Goal: Task Accomplishment & Management: Complete application form

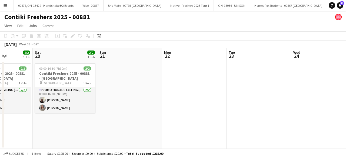
scroll to position [0, 160]
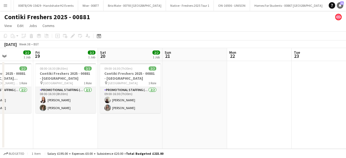
click at [340, 4] on span "11" at bounding box center [342, 3] width 4 height 4
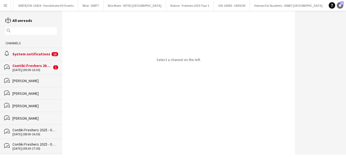
scroll to position [0, 1334]
click at [28, 54] on div "System notifications" at bounding box center [31, 54] width 38 height 5
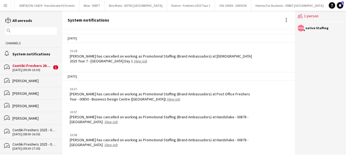
scroll to position [701, 0]
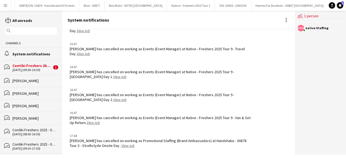
click at [35, 68] on div "20-09-2025 (09:00-16:30)" at bounding box center [31, 70] width 39 height 4
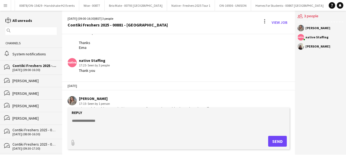
scroll to position [80, 0]
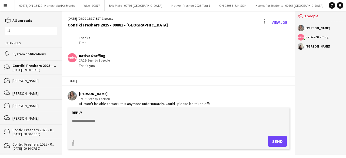
click at [102, 122] on textarea at bounding box center [179, 125] width 216 height 14
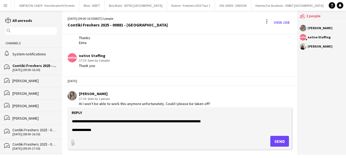
scroll to position [12, 0]
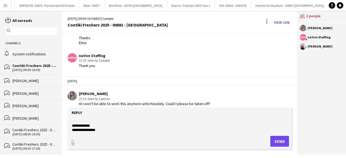
type textarea "**********"
click at [275, 140] on button "Send" at bounding box center [279, 141] width 19 height 11
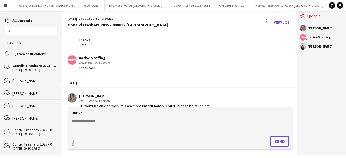
scroll to position [133, 0]
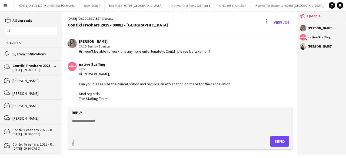
click at [1, 2] on button "Menu" at bounding box center [5, 5] width 11 height 11
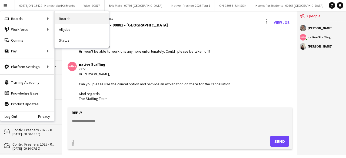
click at [74, 17] on link "Boards" at bounding box center [82, 18] width 54 height 11
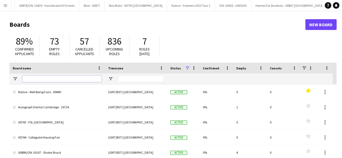
click at [38, 80] on input "Board name Filter Input" at bounding box center [61, 79] width 79 height 6
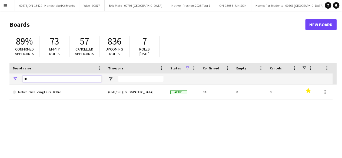
type input "*"
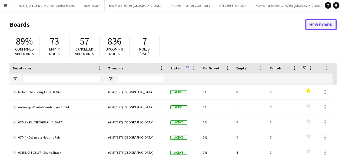
click at [320, 26] on link "New Board" at bounding box center [320, 24] width 31 height 11
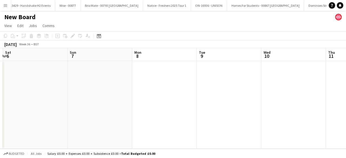
scroll to position [0, 256]
click at [226, 77] on app-date-cell at bounding box center [228, 105] width 65 height 88
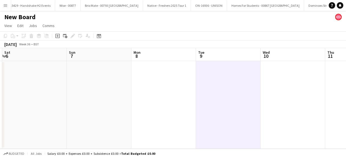
click at [22, 16] on h1 "New Board" at bounding box center [19, 17] width 31 height 8
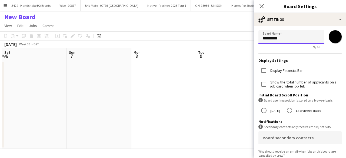
click at [298, 36] on input "*********" at bounding box center [291, 36] width 66 height 13
type input "*"
drag, startPoint x: 309, startPoint y: 40, endPoint x: 259, endPoint y: 37, distance: 50.3
click at [259, 37] on input "**********" at bounding box center [291, 36] width 66 height 13
click at [296, 38] on input "**********" at bounding box center [291, 36] width 66 height 13
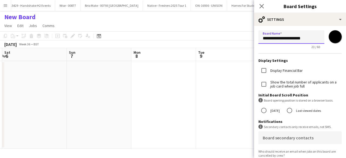
drag, startPoint x: 311, startPoint y: 36, endPoint x: 260, endPoint y: 37, distance: 50.8
click at [260, 37] on input "**********" at bounding box center [291, 36] width 66 height 13
type input "**********"
click at [261, 6] on icon at bounding box center [261, 6] width 5 height 5
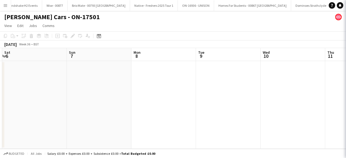
scroll to position [0, 1371]
click at [220, 83] on app-date-cell at bounding box center [228, 105] width 65 height 88
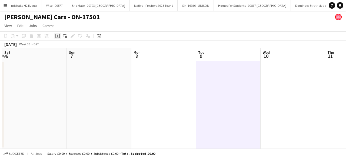
click at [56, 36] on icon "Add job" at bounding box center [57, 36] width 4 height 4
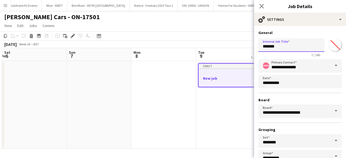
drag, startPoint x: 292, startPoint y: 47, endPoint x: 242, endPoint y: 48, distance: 49.4
click at [242, 48] on body "Menu Boards Boards Boards All jobs Status Workforce Workforce My Workforce Recr…" at bounding box center [173, 79] width 346 height 158
paste input "**********"
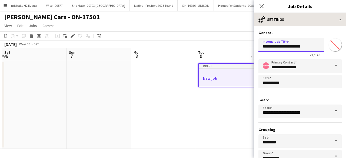
type input "**********"
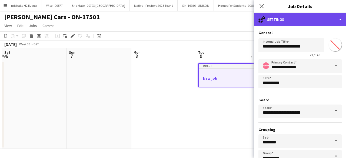
click at [293, 18] on div "cog-double-3 Settings" at bounding box center [300, 19] width 92 height 13
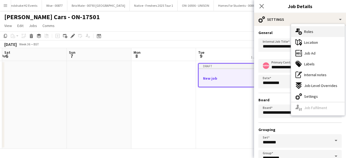
click at [311, 33] on span "Roles" at bounding box center [308, 31] width 9 height 5
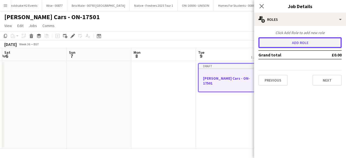
click at [289, 41] on button "Add role" at bounding box center [299, 42] width 83 height 11
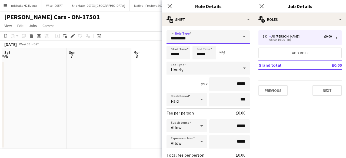
click at [215, 38] on input "*********" at bounding box center [207, 36] width 83 height 13
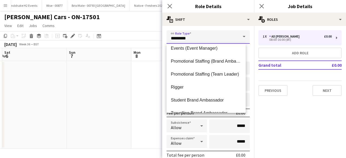
scroll to position [56, 0]
click at [209, 61] on span "Promotional Staffing (Brand Ambassadors)" at bounding box center [206, 60] width 70 height 5
type input "**********"
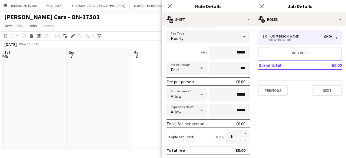
scroll to position [32, 0]
click at [241, 132] on button "button" at bounding box center [245, 133] width 9 height 7
type input "*"
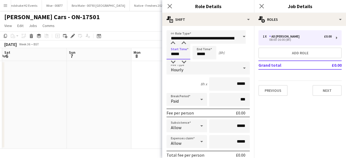
click at [188, 54] on input "*****" at bounding box center [178, 52] width 24 height 13
click at [172, 43] on div at bounding box center [172, 42] width 11 height 5
click at [173, 62] on div at bounding box center [172, 61] width 11 height 5
type input "*****"
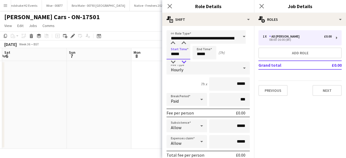
click at [184, 62] on div at bounding box center [183, 61] width 11 height 5
click at [216, 52] on div "Start Time ***** End Time ***** (6h 15m)" at bounding box center [207, 52] width 83 height 13
click at [211, 53] on input "*****" at bounding box center [204, 52] width 24 height 13
click at [200, 60] on div at bounding box center [198, 61] width 11 height 5
click at [209, 42] on div at bounding box center [209, 42] width 11 height 5
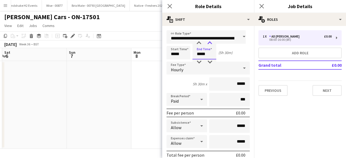
type input "*****"
click at [209, 42] on div at bounding box center [209, 42] width 11 height 5
click at [188, 54] on input "*****" at bounding box center [178, 52] width 24 height 13
type input "*****"
click at [184, 61] on div at bounding box center [183, 61] width 11 height 5
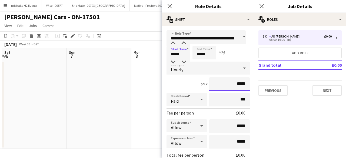
click at [242, 86] on input "*****" at bounding box center [229, 83] width 40 height 13
type input "**"
type input "******"
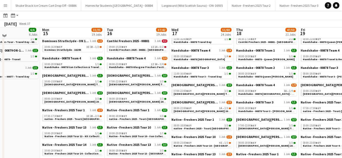
scroll to position [79, 0]
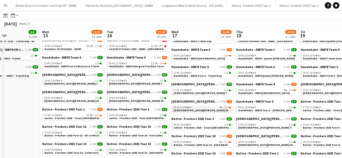
click at [194, 109] on span "Lady Garden 2025 Tour 2 - 00848 - BCU" at bounding box center [225, 111] width 104 height 4
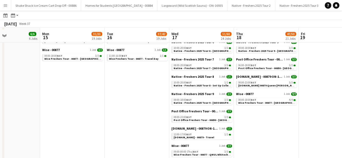
scroll to position [314, 0]
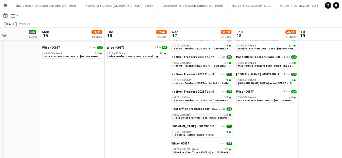
click at [208, 116] on span "Post Office Freshers Tour - 00850 - BCU" at bounding box center [209, 118] width 72 height 4
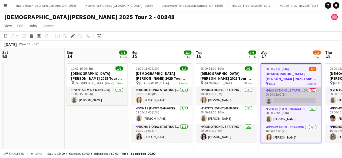
scroll to position [0, 186]
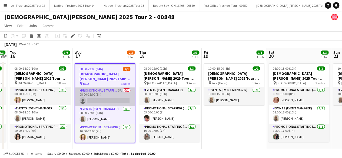
click at [110, 95] on app-card-role "Promotional Staffing (Brand Ambassadors) 3A 0/1 08:00-16:00 (8h) single-neutral…" at bounding box center [104, 96] width 59 height 18
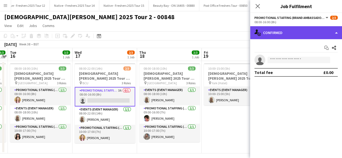
click at [305, 32] on div "single-neutral-actions-check-2 Confirmed" at bounding box center [296, 32] width 92 height 13
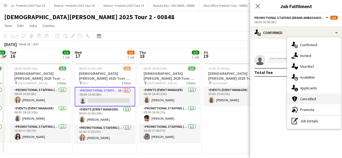
click at [312, 96] on div "cancellation Cancelled" at bounding box center [313, 98] width 53 height 11
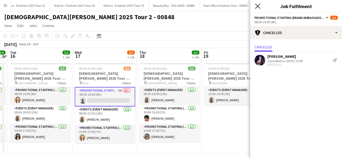
click at [258, 5] on icon "Close pop-in" at bounding box center [257, 6] width 5 height 5
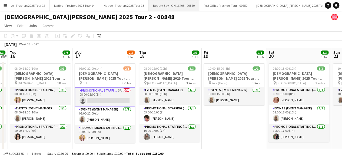
scroll to position [0, 0]
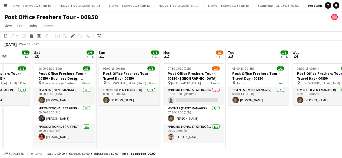
scroll to position [0, 162]
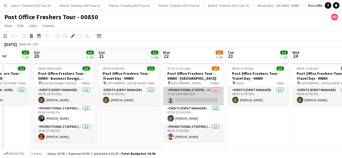
click at [190, 100] on app-card-role "Promotional Staffing (Brand Ambassadors) 8A 0/1 07:30-16:00 (8h30m) single-neut…" at bounding box center [193, 96] width 60 height 18
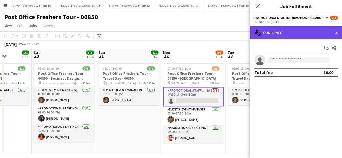
click at [314, 36] on div "single-neutral-actions-check-2 Confirmed" at bounding box center [296, 32] width 92 height 13
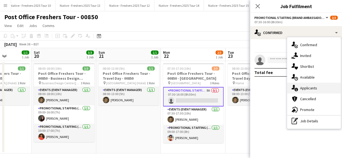
click at [310, 88] on span "Applicants" at bounding box center [308, 88] width 17 height 5
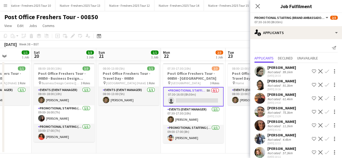
scroll to position [6, 0]
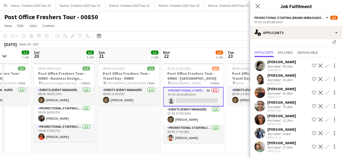
click at [260, 119] on app-user-avatar at bounding box center [259, 119] width 11 height 11
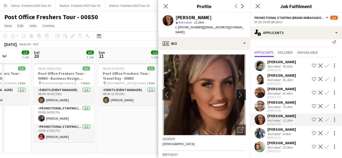
click at [237, 92] on app-icon "chevron-right" at bounding box center [241, 95] width 8 height 6
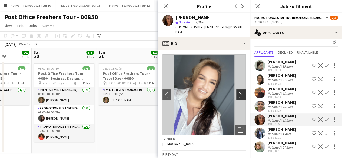
click at [237, 92] on app-icon "chevron-right" at bounding box center [241, 95] width 8 height 6
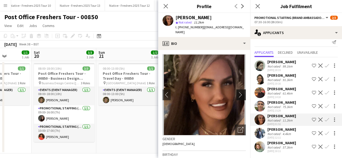
click at [237, 92] on app-icon "chevron-right" at bounding box center [241, 95] width 8 height 6
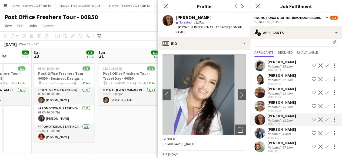
click at [261, 131] on app-user-avatar at bounding box center [259, 133] width 11 height 11
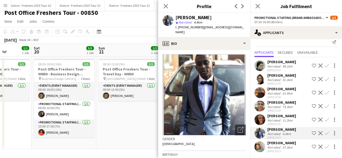
scroll to position [0, 0]
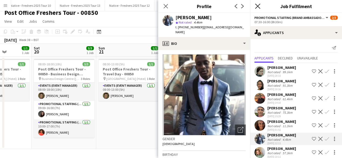
click at [258, 6] on icon at bounding box center [257, 6] width 5 height 5
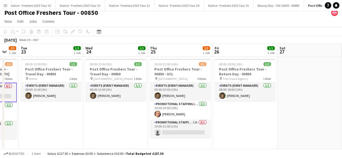
scroll to position [0, 243]
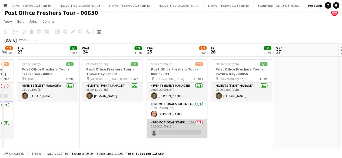
click at [176, 128] on app-card-role "Promotional Staffing (Brand Ambassadors) 12A 0/1 10:00-21:00 (11h) single-neutr…" at bounding box center [176, 128] width 60 height 18
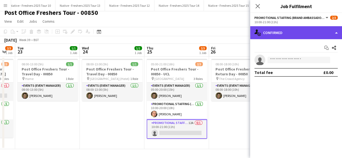
click at [295, 28] on div "single-neutral-actions-check-2 Confirmed" at bounding box center [296, 32] width 92 height 13
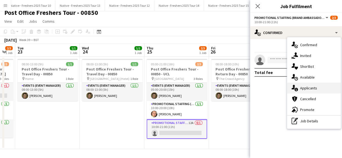
click at [309, 91] on div "single-neutral-actions-information Applicants" at bounding box center [313, 88] width 53 height 11
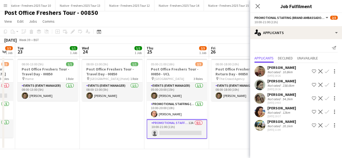
click at [259, 108] on app-user-avatar at bounding box center [259, 111] width 11 height 11
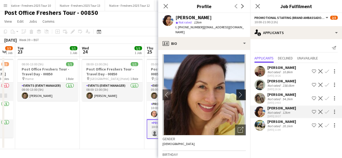
click at [237, 92] on app-icon "chevron-right" at bounding box center [241, 95] width 8 height 6
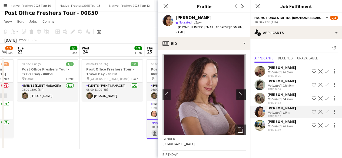
click at [237, 92] on app-icon "chevron-right" at bounding box center [241, 95] width 8 height 6
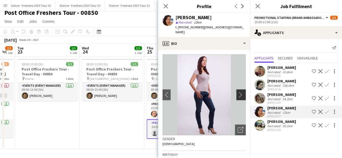
click at [237, 92] on app-icon "chevron-right" at bounding box center [241, 95] width 8 height 6
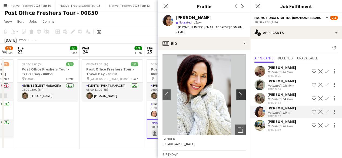
click at [237, 92] on app-icon "chevron-right" at bounding box center [241, 95] width 8 height 6
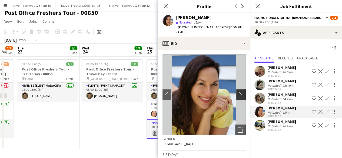
click at [237, 92] on app-icon "chevron-right" at bounding box center [241, 95] width 8 height 6
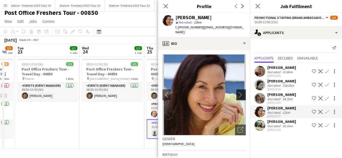
click at [237, 92] on app-icon "chevron-right" at bounding box center [241, 95] width 8 height 6
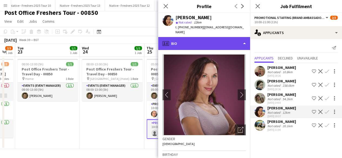
click at [223, 39] on div "profile Bio" at bounding box center [204, 43] width 92 height 13
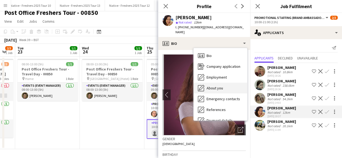
click at [218, 86] on span "About you" at bounding box center [214, 88] width 16 height 5
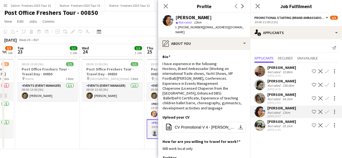
click at [326, 111] on app-icon "Confirm" at bounding box center [326, 112] width 4 height 4
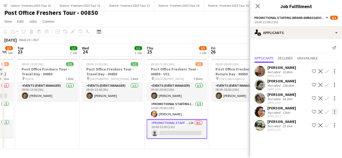
drag, startPoint x: 326, startPoint y: 111, endPoint x: 328, endPoint y: 109, distance: 3.6
click at [328, 109] on button "Confirm" at bounding box center [326, 112] width 6 height 6
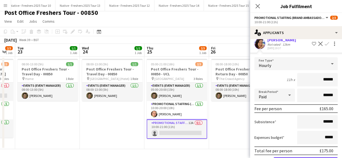
scroll to position [101, 0]
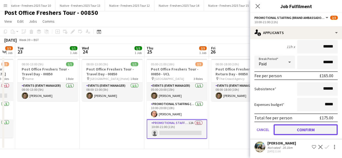
click at [299, 126] on button "Confirm" at bounding box center [305, 129] width 64 height 11
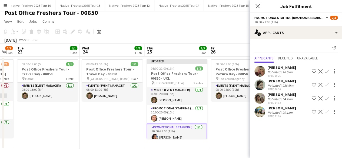
scroll to position [0, 0]
click at [237, 124] on app-date-cell "08:00-18:00 (10h) 1/1 Post Office Freshers Tour - Return Day - 00850 pin The Cr…" at bounding box center [241, 103] width 65 height 92
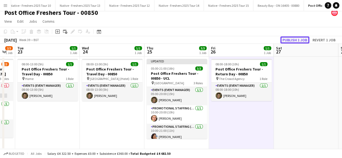
click at [291, 39] on button "Publish 1 job" at bounding box center [294, 39] width 29 height 7
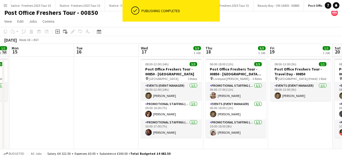
scroll to position [0, 119]
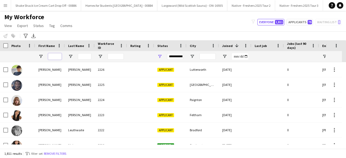
click at [56, 56] on input "First Name Filter Input" at bounding box center [54, 56] width 13 height 6
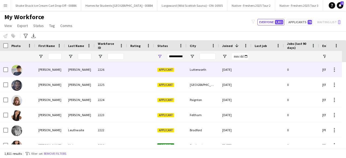
click at [57, 70] on div "[PERSON_NAME]" at bounding box center [50, 69] width 30 height 15
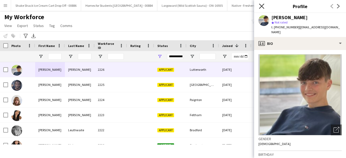
click at [261, 5] on icon "Close pop-in" at bounding box center [261, 6] width 5 height 5
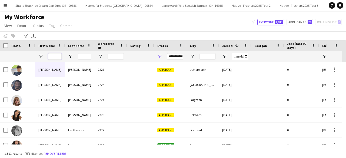
click at [53, 58] on input "First Name Filter Input" at bounding box center [54, 56] width 13 height 6
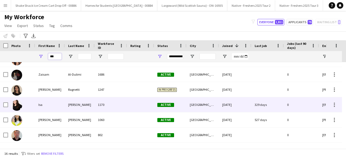
scroll to position [56, 0]
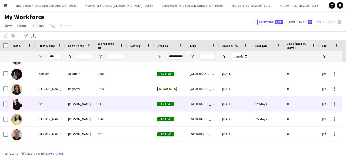
click at [55, 105] on div "Isa" at bounding box center [50, 103] width 30 height 15
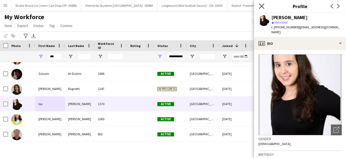
click at [259, 6] on icon "Close pop-in" at bounding box center [261, 6] width 5 height 5
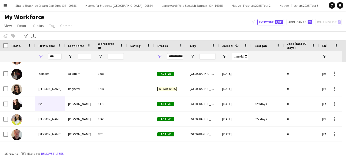
click at [62, 57] on div "***" at bounding box center [50, 56] width 30 height 11
click at [58, 56] on input "***" at bounding box center [54, 56] width 13 height 6
type input "*"
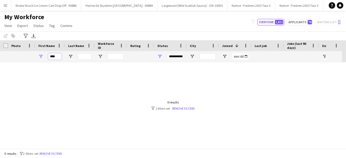
scroll to position [0, 0]
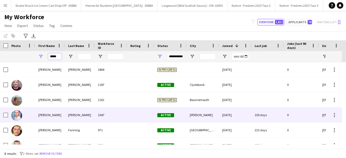
type input "*****"
click at [129, 114] on div at bounding box center [140, 114] width 27 height 15
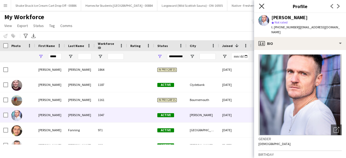
click at [263, 7] on icon at bounding box center [261, 6] width 5 height 5
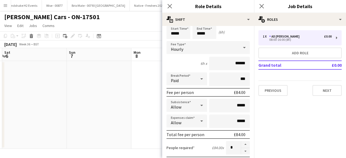
scroll to position [23, 0]
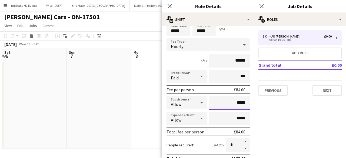
click at [233, 104] on input "*****" at bounding box center [229, 102] width 40 height 13
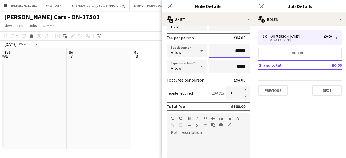
scroll to position [75, 0]
type input "******"
click at [198, 67] on icon at bounding box center [201, 66] width 6 height 11
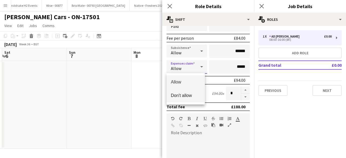
click at [179, 96] on span "Don't allow" at bounding box center [186, 95] width 30 height 5
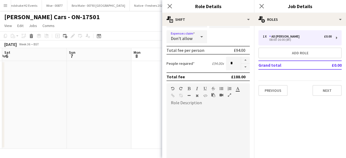
scroll to position [106, 0]
click at [196, 115] on div at bounding box center [207, 138] width 83 height 65
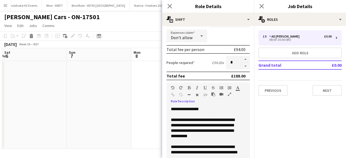
scroll to position [108, 0]
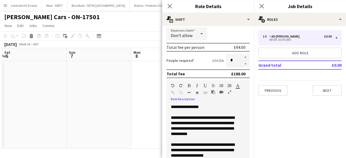
click at [224, 144] on div "**********" at bounding box center [206, 136] width 70 height 43
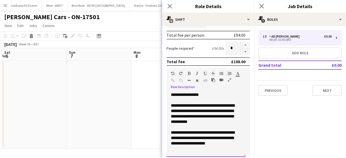
scroll to position [120, 0]
click at [231, 134] on div "**********" at bounding box center [206, 124] width 70 height 43
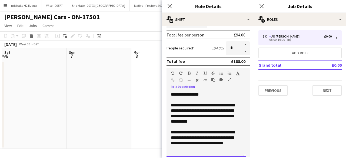
click at [238, 143] on div "**********" at bounding box center [206, 124] width 70 height 43
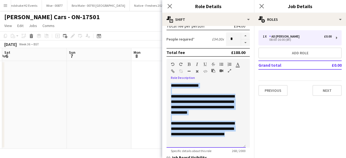
drag, startPoint x: 241, startPoint y: 134, endPoint x: 162, endPoint y: 81, distance: 95.5
click at [162, 81] on body "Menu Boards Boards Boards All jobs Status Workforce Workforce My Workforce Recr…" at bounding box center [173, 79] width 346 height 158
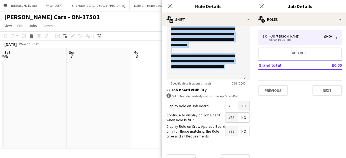
scroll to position [207, 0]
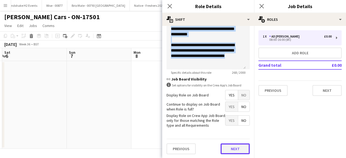
click at [227, 150] on button "Next" at bounding box center [234, 148] width 29 height 11
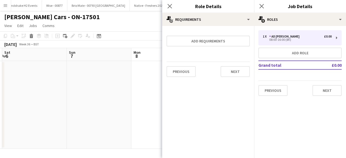
scroll to position [0, 0]
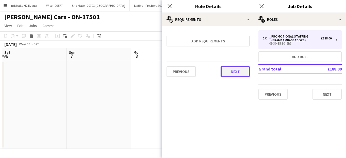
click at [233, 70] on button "Next" at bounding box center [234, 71] width 29 height 11
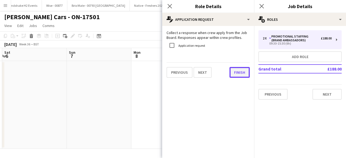
click at [235, 71] on button "Finish" at bounding box center [239, 72] width 20 height 11
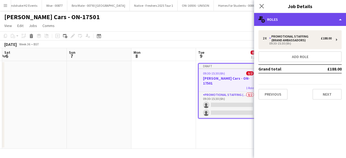
click at [296, 23] on div "multiple-users-add Roles" at bounding box center [300, 19] width 92 height 13
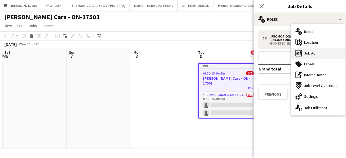
click at [311, 52] on span "Job Ad" at bounding box center [309, 53] width 11 height 5
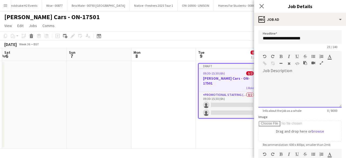
click at [281, 76] on div at bounding box center [299, 91] width 83 height 32
paste div
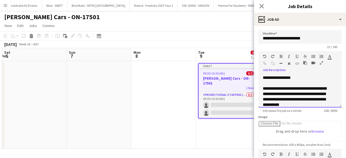
scroll to position [28, 0]
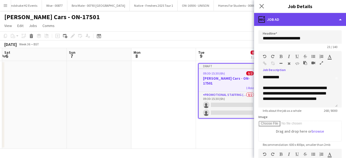
click at [307, 17] on div "ads-window Job Ad" at bounding box center [300, 19] width 92 height 13
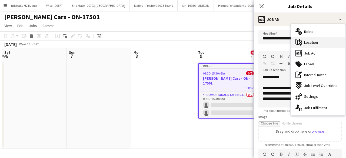
click at [318, 42] on div "maps-pin-1 Location" at bounding box center [317, 42] width 53 height 11
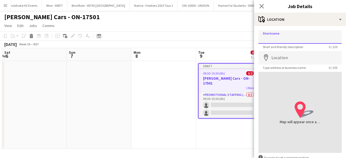
click at [292, 38] on input "Shortname" at bounding box center [299, 36] width 83 height 13
type input "**********"
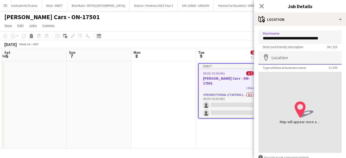
click at [282, 58] on input "Location" at bounding box center [299, 57] width 83 height 13
paste input "**********"
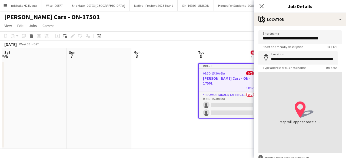
type input "**********"
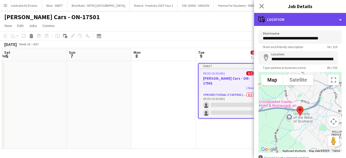
click at [315, 19] on div "maps-pin-1 Location" at bounding box center [300, 19] width 92 height 13
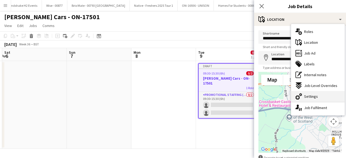
click at [321, 98] on div "cog-double-3 Settings" at bounding box center [317, 96] width 53 height 11
type input "*******"
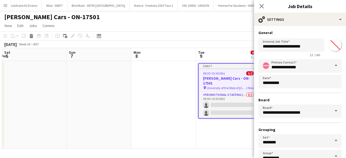
scroll to position [36, 0]
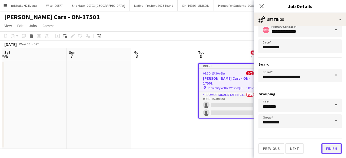
click at [324, 145] on button "Finish" at bounding box center [331, 148] width 20 height 11
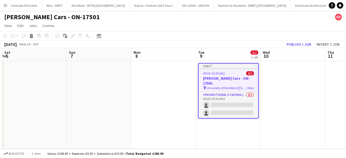
click at [288, 100] on app-date-cell at bounding box center [292, 105] width 65 height 88
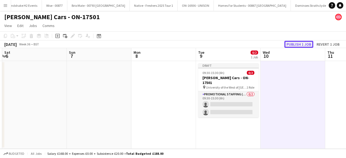
click at [298, 43] on button "Publish 1 job" at bounding box center [298, 44] width 29 height 7
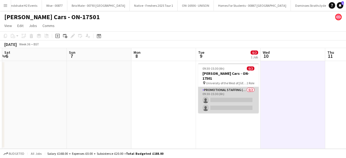
click at [236, 87] on app-card-role "Promotional Staffing (Brand Ambassadors) 0/2 09:30-15:30 (6h) single-neutral-ac…" at bounding box center [228, 100] width 60 height 26
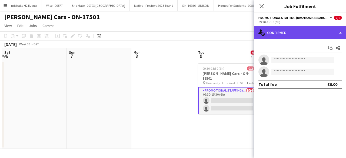
click at [309, 32] on div "single-neutral-actions-check-2 Confirmed" at bounding box center [300, 32] width 92 height 13
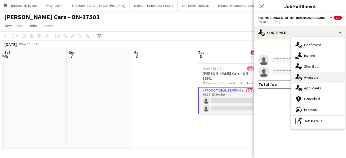
click at [316, 78] on span "Available" at bounding box center [311, 77] width 15 height 5
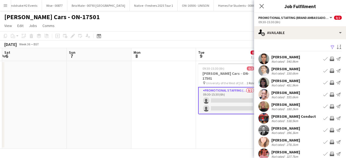
click at [330, 46] on app-icon "Filter" at bounding box center [332, 47] width 4 height 5
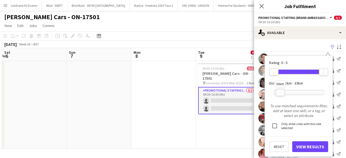
drag, startPoint x: 323, startPoint y: 92, endPoint x: 280, endPoint y: 94, distance: 43.6
click at [280, 94] on div "33km" at bounding box center [279, 93] width 9 height 8
click at [310, 144] on button "View Results" at bounding box center [310, 146] width 36 height 11
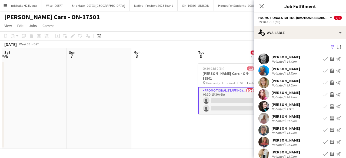
click at [260, 81] on app-user-avatar at bounding box center [263, 82] width 11 height 11
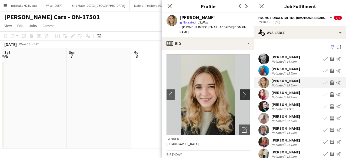
click at [240, 89] on button "chevron-right" at bounding box center [245, 94] width 11 height 11
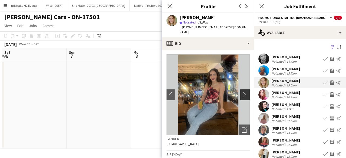
click at [241, 92] on app-icon "chevron-right" at bounding box center [245, 95] width 8 height 6
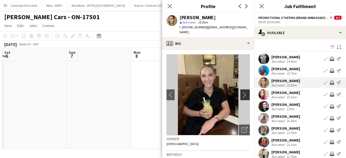
click at [241, 92] on app-icon "chevron-right" at bounding box center [245, 95] width 8 height 6
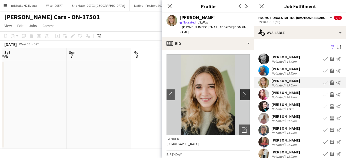
click at [241, 92] on app-icon "chevron-right" at bounding box center [245, 95] width 8 height 6
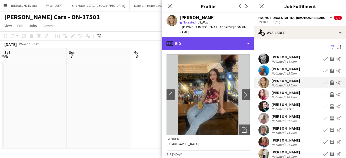
click at [221, 40] on div "profile Bio" at bounding box center [208, 43] width 92 height 13
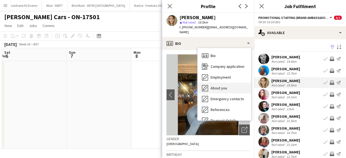
click at [227, 84] on div "About you About you" at bounding box center [223, 88] width 53 height 11
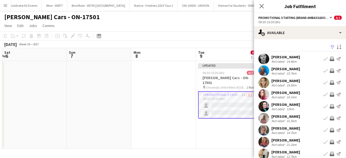
click at [262, 92] on app-user-avatar at bounding box center [263, 94] width 11 height 11
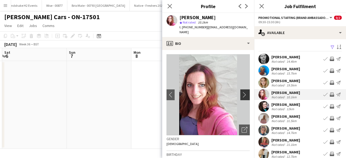
click at [241, 92] on app-icon "chevron-right" at bounding box center [245, 95] width 8 height 6
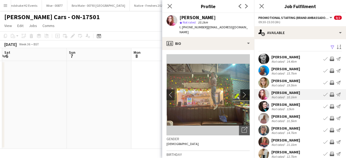
click at [241, 92] on app-icon "chevron-right" at bounding box center [245, 95] width 8 height 6
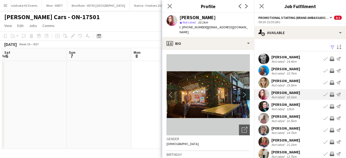
click at [241, 92] on app-icon "chevron-right" at bounding box center [245, 95] width 8 height 6
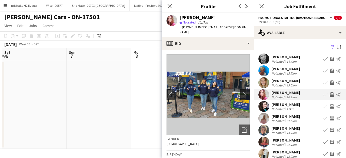
click at [241, 92] on app-icon "chevron-right" at bounding box center [245, 95] width 8 height 6
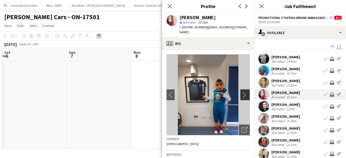
click at [241, 92] on app-icon "chevron-right" at bounding box center [245, 95] width 8 height 6
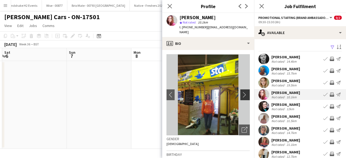
click at [241, 92] on app-icon "chevron-right" at bounding box center [245, 95] width 8 height 6
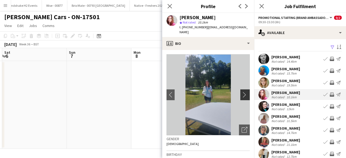
click at [241, 92] on app-icon "chevron-right" at bounding box center [245, 95] width 8 height 6
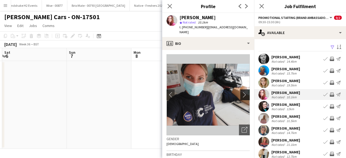
click at [241, 92] on app-icon "chevron-right" at bounding box center [245, 95] width 8 height 6
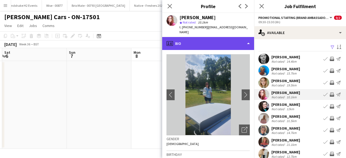
click at [224, 38] on div "profile Bio" at bounding box center [208, 43] width 92 height 13
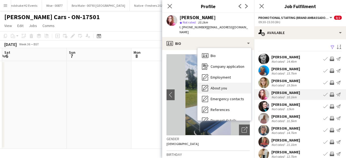
click at [232, 83] on div "About you About you" at bounding box center [223, 88] width 53 height 11
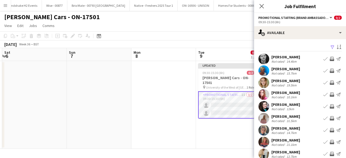
click at [263, 103] on app-user-avatar at bounding box center [263, 106] width 11 height 11
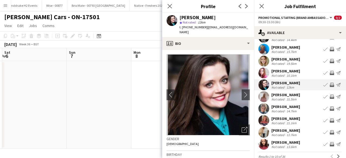
scroll to position [23, 0]
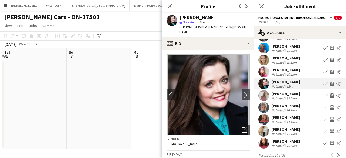
click at [265, 104] on app-user-avatar at bounding box center [263, 107] width 11 height 11
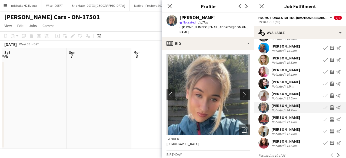
click at [241, 92] on app-icon "chevron-right" at bounding box center [245, 95] width 8 height 6
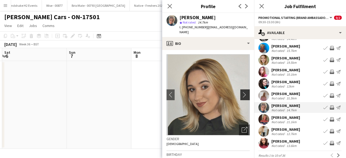
click at [241, 92] on app-icon "chevron-right" at bounding box center [245, 95] width 8 height 6
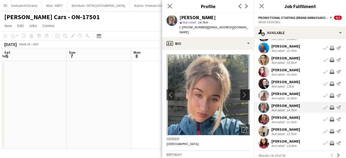
click at [241, 92] on app-icon "chevron-right" at bounding box center [245, 95] width 8 height 6
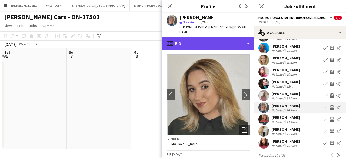
click at [224, 40] on div "profile Bio" at bounding box center [208, 43] width 92 height 13
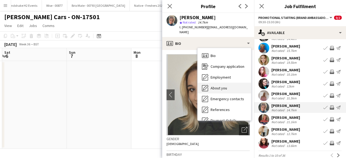
click at [231, 85] on div "About you About you" at bounding box center [223, 88] width 53 height 11
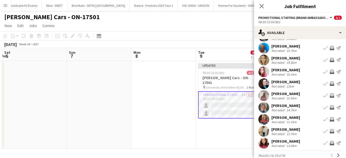
scroll to position [31, 0]
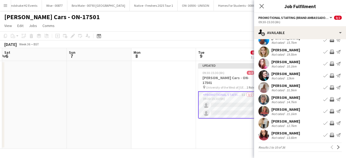
click at [264, 124] on app-user-avatar at bounding box center [263, 123] width 11 height 11
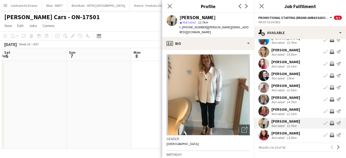
click at [264, 136] on app-user-avatar at bounding box center [263, 135] width 11 height 11
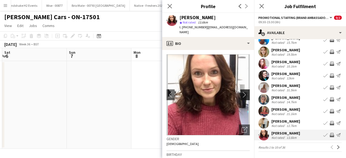
click at [241, 92] on app-icon "chevron-right" at bounding box center [245, 95] width 8 height 6
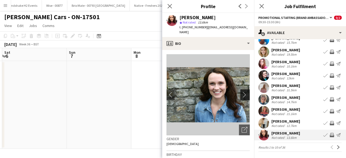
click at [241, 92] on app-icon "chevron-right" at bounding box center [245, 95] width 8 height 6
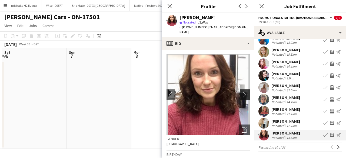
click at [241, 92] on app-icon "chevron-right" at bounding box center [245, 95] width 8 height 6
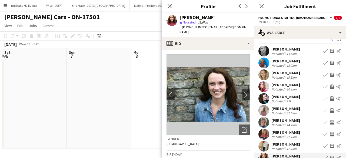
scroll to position [9, 0]
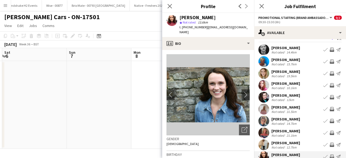
click at [263, 48] on app-user-avatar at bounding box center [263, 49] width 11 height 11
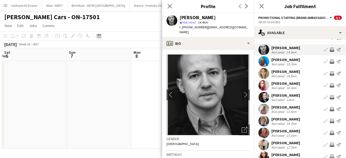
scroll to position [31, 0]
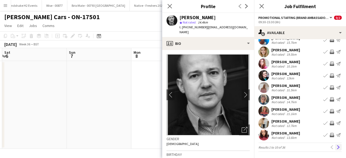
click at [336, 147] on app-icon "Next" at bounding box center [338, 147] width 4 height 4
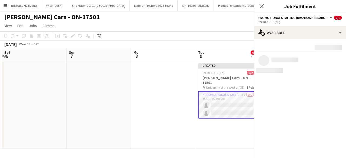
scroll to position [0, 0]
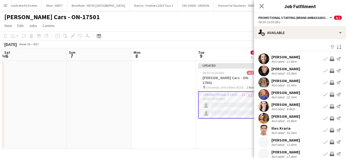
click at [263, 56] on app-user-avatar at bounding box center [263, 58] width 11 height 11
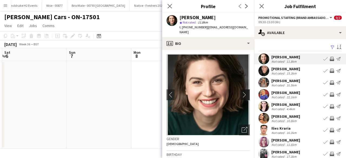
click at [241, 92] on app-icon "chevron-right" at bounding box center [245, 95] width 8 height 6
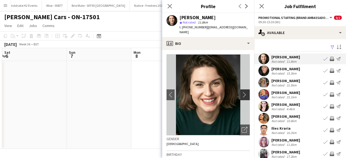
click at [241, 92] on app-icon "chevron-right" at bounding box center [245, 95] width 8 height 6
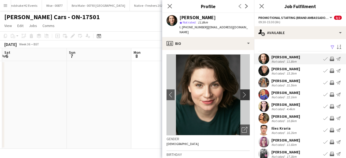
click at [241, 92] on app-icon "chevron-right" at bounding box center [245, 95] width 8 height 6
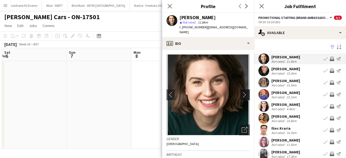
click at [241, 92] on app-icon "chevron-right" at bounding box center [245, 95] width 8 height 6
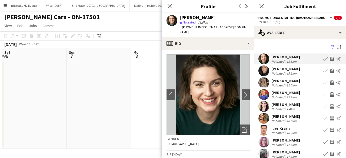
click at [261, 67] on app-user-avatar at bounding box center [263, 70] width 11 height 11
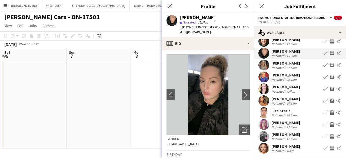
scroll to position [18, 0]
click at [262, 123] on app-user-avatar at bounding box center [263, 124] width 11 height 11
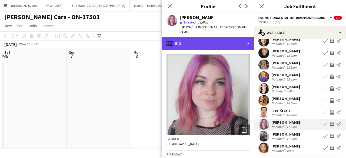
click at [219, 41] on div "profile Bio" at bounding box center [208, 43] width 92 height 13
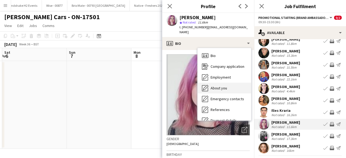
click at [224, 87] on div "About you About you" at bounding box center [223, 88] width 53 height 11
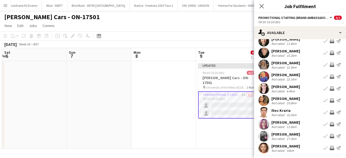
click at [260, 97] on app-user-avatar at bounding box center [263, 100] width 11 height 11
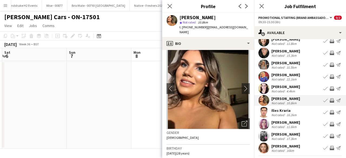
scroll to position [0, 0]
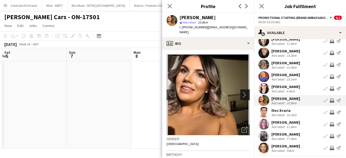
click at [241, 93] on app-icon "chevron-right" at bounding box center [245, 95] width 8 height 6
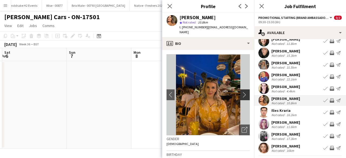
click at [241, 93] on app-icon "chevron-right" at bounding box center [245, 95] width 8 height 6
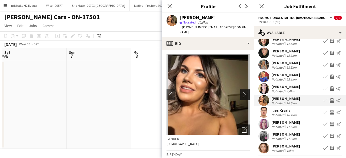
click at [241, 93] on app-icon "chevron-right" at bounding box center [245, 95] width 8 height 6
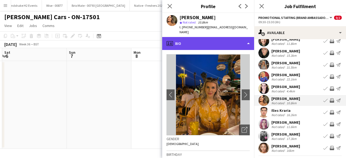
click at [219, 41] on div "profile Bio" at bounding box center [208, 43] width 92 height 13
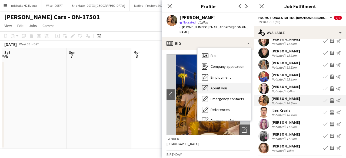
click at [226, 90] on span "About you" at bounding box center [218, 88] width 16 height 5
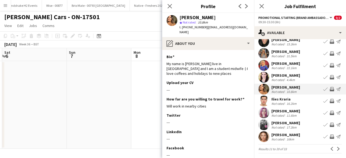
scroll to position [30, 0]
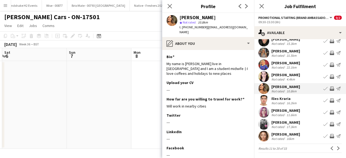
click at [261, 122] on app-user-avatar at bounding box center [263, 124] width 11 height 11
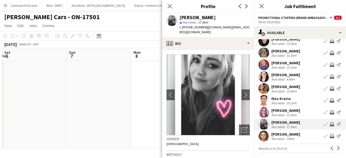
click at [263, 138] on app-user-avatar at bounding box center [263, 136] width 11 height 11
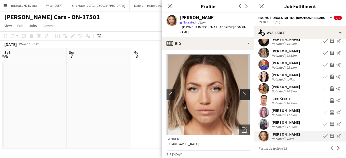
click at [241, 92] on app-icon "chevron-right" at bounding box center [245, 95] width 8 height 6
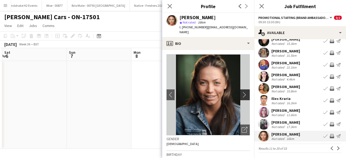
click at [241, 92] on app-icon "chevron-right" at bounding box center [245, 95] width 8 height 6
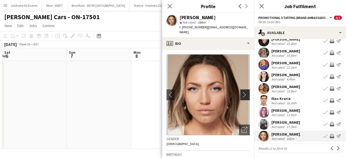
click at [241, 92] on app-icon "chevron-right" at bounding box center [245, 95] width 8 height 6
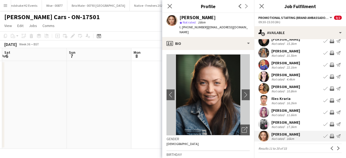
click at [216, 31] on div "Haesel McDonald star Not rated 16km t. +447548719375 | haeselhush@hotmail.co.uk" at bounding box center [208, 25] width 92 height 24
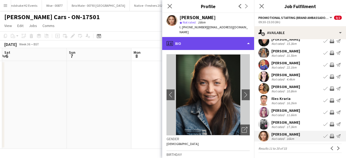
click at [216, 37] on div "profile Bio" at bounding box center [208, 43] width 92 height 13
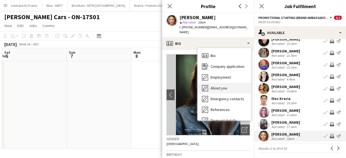
click at [218, 86] on span "About you" at bounding box center [218, 88] width 16 height 5
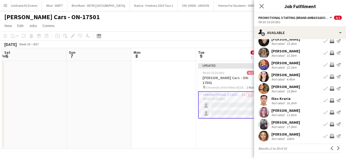
scroll to position [14, 0]
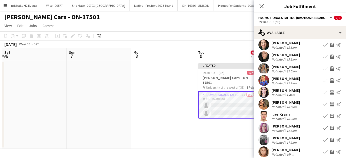
click at [265, 90] on app-user-avatar at bounding box center [263, 92] width 11 height 11
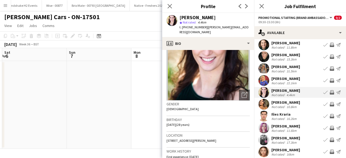
scroll to position [0, 0]
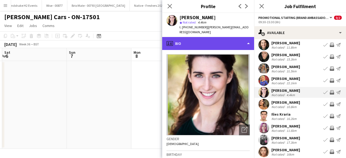
click at [209, 40] on div "profile Bio" at bounding box center [208, 43] width 92 height 13
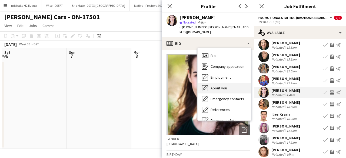
click at [223, 88] on span "About you" at bounding box center [218, 88] width 16 height 5
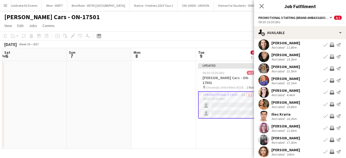
scroll to position [31, 0]
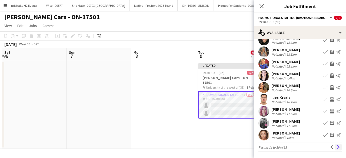
click at [336, 145] on app-icon "Next" at bounding box center [338, 147] width 4 height 4
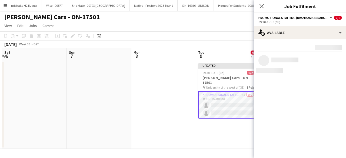
scroll to position [0, 0]
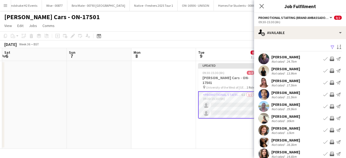
click at [263, 69] on app-user-avatar at bounding box center [263, 70] width 11 height 11
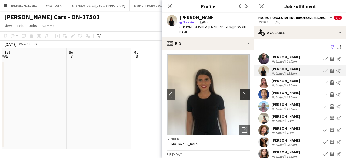
click at [241, 92] on app-icon "chevron-right" at bounding box center [245, 95] width 8 height 6
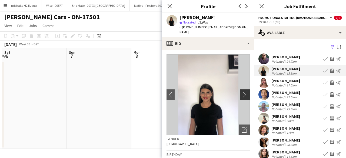
click at [241, 92] on app-icon "chevron-right" at bounding box center [245, 95] width 8 height 6
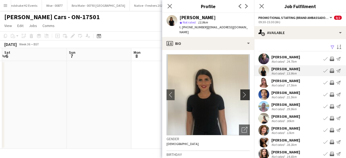
click at [241, 92] on app-icon "chevron-right" at bounding box center [245, 95] width 8 height 6
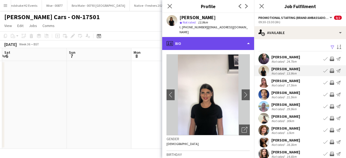
click at [220, 38] on div "profile Bio" at bounding box center [208, 43] width 92 height 13
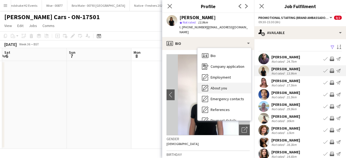
click at [223, 86] on span "About you" at bounding box center [218, 88] width 16 height 5
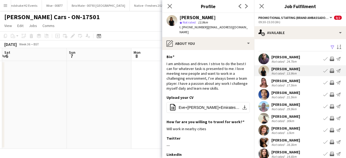
click at [265, 79] on app-user-avatar at bounding box center [263, 82] width 11 height 11
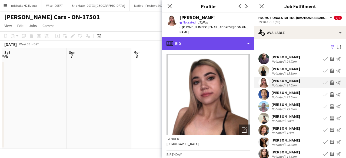
click at [224, 41] on div "profile Bio" at bounding box center [208, 43] width 92 height 13
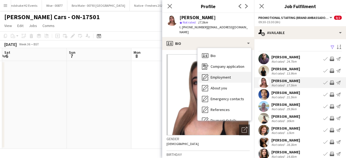
click at [220, 78] on span "Employment" at bounding box center [220, 77] width 20 height 5
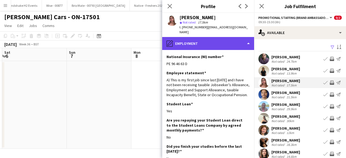
click at [212, 43] on div "pencil4 Employment" at bounding box center [208, 43] width 92 height 13
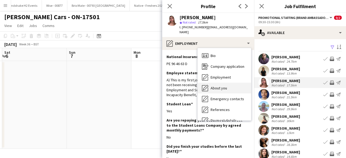
click at [219, 88] on span "About you" at bounding box center [218, 88] width 16 height 5
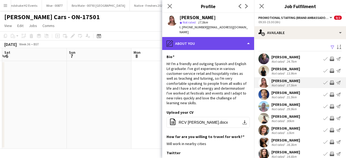
click at [224, 48] on div "pencil4 About you" at bounding box center [208, 43] width 92 height 13
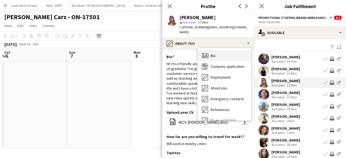
click at [224, 59] on div "Bio Bio" at bounding box center [223, 55] width 53 height 11
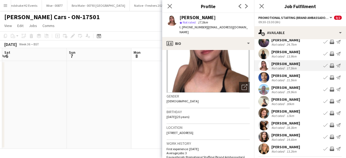
scroll to position [19, 0]
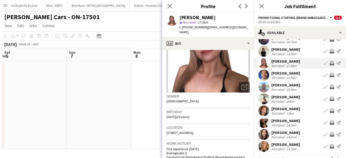
click at [262, 145] on app-user-avatar at bounding box center [263, 146] width 11 height 11
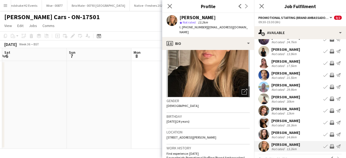
scroll to position [0, 0]
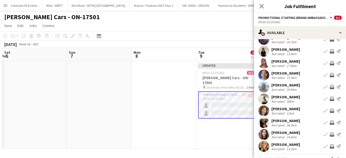
click at [261, 136] on app-user-avatar at bounding box center [263, 134] width 11 height 11
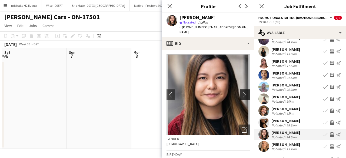
click at [241, 92] on app-icon "chevron-right" at bounding box center [245, 95] width 8 height 6
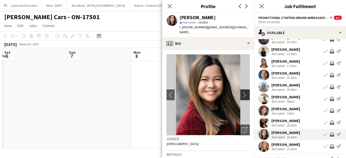
click at [241, 92] on app-icon "chevron-right" at bounding box center [245, 95] width 8 height 6
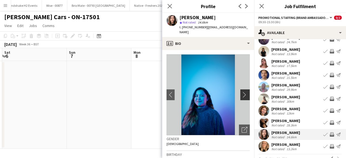
click at [241, 92] on app-icon "chevron-right" at bounding box center [245, 95] width 8 height 6
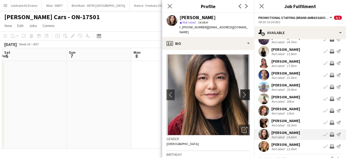
click at [241, 92] on app-icon "chevron-right" at bounding box center [245, 95] width 8 height 6
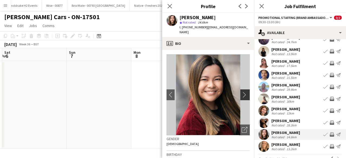
click at [241, 92] on app-icon "chevron-right" at bounding box center [245, 95] width 8 height 6
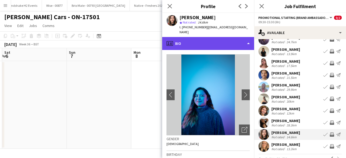
click at [225, 37] on div "profile Bio" at bounding box center [208, 43] width 92 height 13
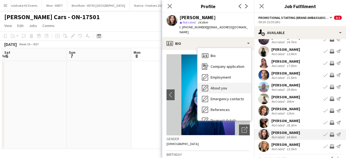
click at [222, 86] on span "About you" at bounding box center [218, 88] width 16 height 5
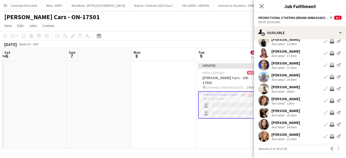
scroll to position [31, 0]
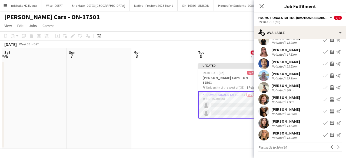
click at [262, 83] on app-user-avatar at bounding box center [263, 87] width 11 height 11
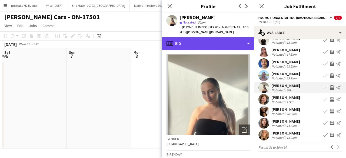
click at [213, 39] on div "profile Bio" at bounding box center [208, 43] width 92 height 13
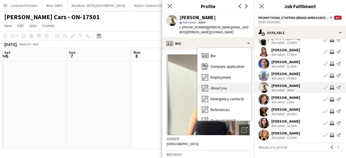
click at [224, 86] on span "About you" at bounding box center [218, 88] width 16 height 5
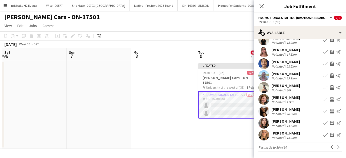
click at [266, 111] on app-user-avatar at bounding box center [263, 111] width 11 height 11
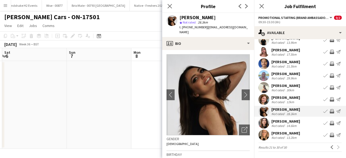
scroll to position [28, 0]
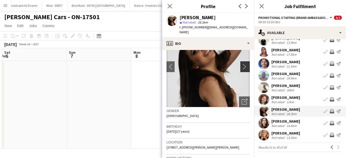
click at [241, 64] on app-icon "chevron-right" at bounding box center [245, 67] width 8 height 6
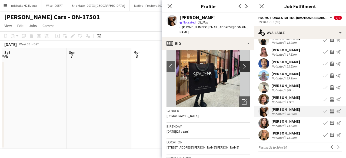
click at [241, 64] on app-icon "chevron-right" at bounding box center [245, 67] width 8 height 6
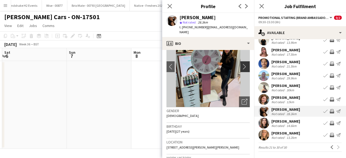
click at [241, 64] on app-icon "chevron-right" at bounding box center [245, 67] width 8 height 6
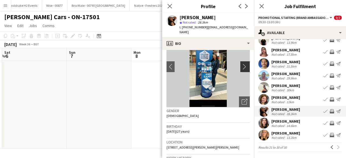
click at [242, 64] on app-icon "chevron-right" at bounding box center [245, 67] width 8 height 6
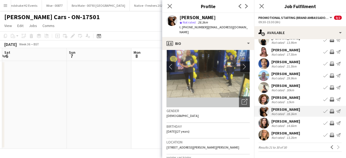
click at [242, 64] on app-icon "chevron-right" at bounding box center [245, 67] width 8 height 6
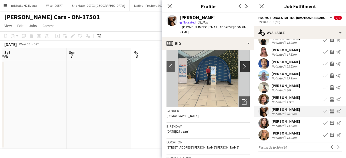
click at [242, 64] on app-icon "chevron-right" at bounding box center [245, 67] width 8 height 6
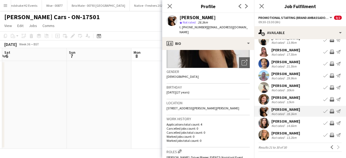
scroll to position [67, 0]
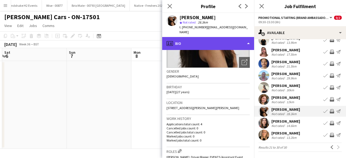
click at [221, 37] on div "profile Bio" at bounding box center [208, 43] width 92 height 13
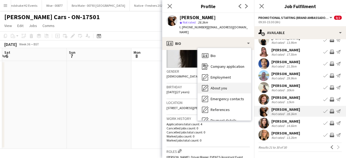
click at [220, 86] on span "About you" at bounding box center [218, 88] width 16 height 5
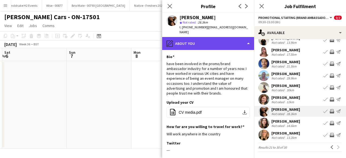
click at [221, 37] on div "pencil4 About you" at bounding box center [208, 43] width 92 height 13
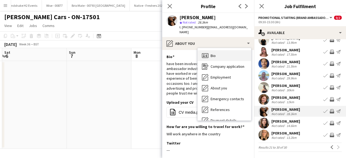
click at [221, 51] on div "Bio Bio" at bounding box center [223, 55] width 53 height 11
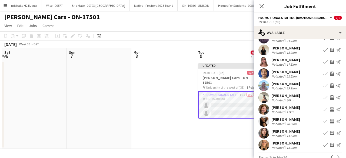
scroll to position [19, 0]
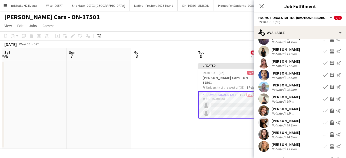
click at [260, 108] on app-user-avatar at bounding box center [263, 110] width 11 height 11
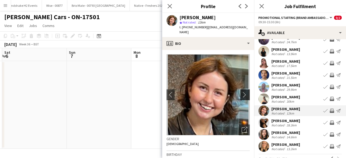
click at [241, 89] on button "chevron-right" at bounding box center [245, 94] width 11 height 11
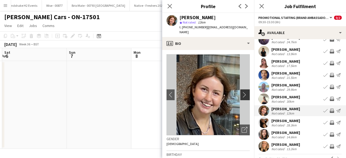
click at [242, 92] on app-icon "chevron-right" at bounding box center [245, 95] width 8 height 6
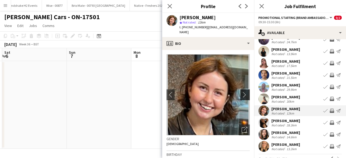
click at [242, 92] on app-icon "chevron-right" at bounding box center [245, 95] width 8 height 6
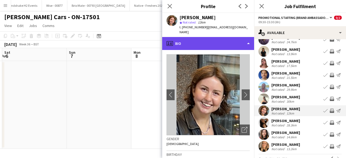
click at [228, 39] on div "profile Bio" at bounding box center [208, 43] width 92 height 13
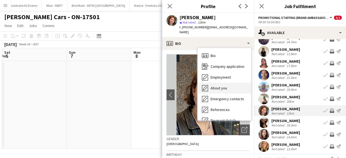
click at [228, 87] on div "About you About you" at bounding box center [223, 88] width 53 height 11
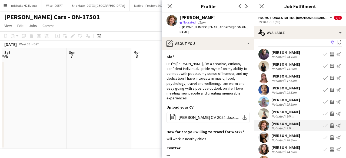
scroll to position [4, 0]
click at [261, 76] on app-user-avatar at bounding box center [263, 78] width 11 height 11
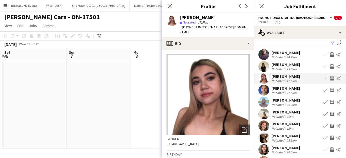
click at [263, 56] on app-user-avatar at bounding box center [263, 54] width 11 height 11
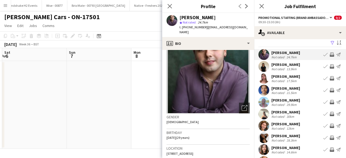
scroll to position [0, 0]
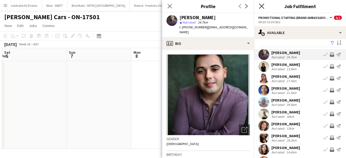
click at [260, 7] on icon at bounding box center [261, 6] width 5 height 5
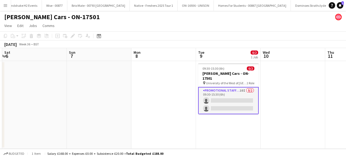
click at [6, 6] on app-icon "Menu" at bounding box center [5, 5] width 4 height 4
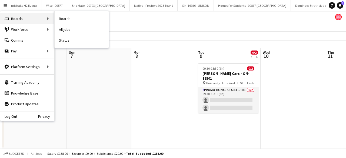
click at [24, 17] on div "Boards Boards" at bounding box center [27, 18] width 54 height 11
click at [69, 18] on link "Boards" at bounding box center [82, 18] width 54 height 11
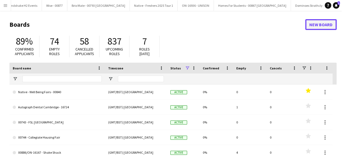
click at [310, 23] on link "New Board" at bounding box center [320, 24] width 31 height 11
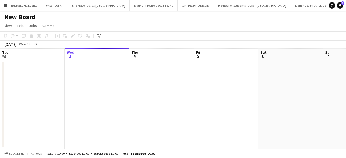
scroll to position [0, 1401]
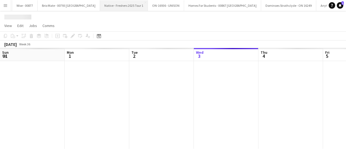
scroll to position [0, 129]
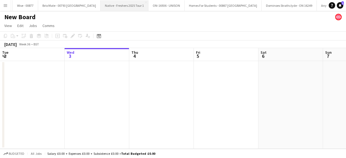
scroll to position [0, 1425]
click at [5, 6] on app-icon "Menu" at bounding box center [5, 5] width 4 height 4
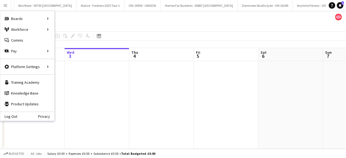
click at [151, 28] on app-page-menu "View Day view expanded Day view collapsed Month view Date picker Jump to today …" at bounding box center [173, 26] width 346 height 10
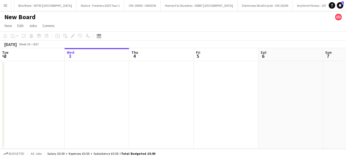
click at [32, 16] on h1 "New Board" at bounding box center [19, 17] width 31 height 8
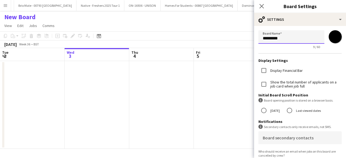
click at [298, 36] on input "*********" at bounding box center [291, 36] width 66 height 13
type input "*"
click at [317, 40] on input "**********" at bounding box center [289, 36] width 62 height 13
click at [315, 38] on input "**********" at bounding box center [289, 36] width 62 height 13
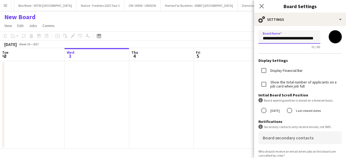
drag, startPoint x: 317, startPoint y: 38, endPoint x: 251, endPoint y: 44, distance: 67.2
click at [251, 44] on body "Menu Boards Boards Boards All jobs Status Workforce Workforce My Workforce Recr…" at bounding box center [173, 79] width 346 height 158
type input "**********"
click at [261, 5] on icon "Close pop-in" at bounding box center [261, 6] width 5 height 5
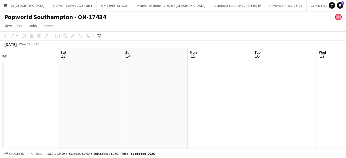
scroll to position [0, 137]
click at [269, 83] on app-date-cell at bounding box center [282, 105] width 65 height 88
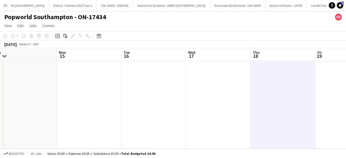
click at [58, 34] on icon at bounding box center [57, 36] width 4 height 4
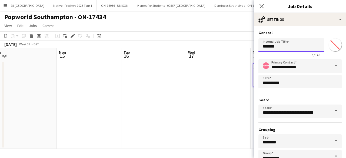
drag, startPoint x: 258, startPoint y: 49, endPoint x: 246, endPoint y: 51, distance: 11.3
click at [246, 51] on body "Menu Boards Boards Boards All jobs Status Workforce Workforce My Workforce Recr…" at bounding box center [173, 79] width 346 height 158
paste input "**********"
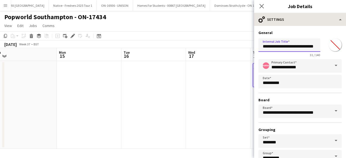
type input "**********"
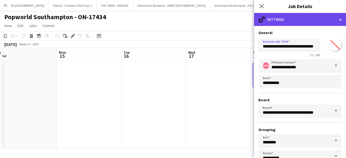
click at [309, 18] on div "cog-double-3 Settings" at bounding box center [300, 19] width 92 height 13
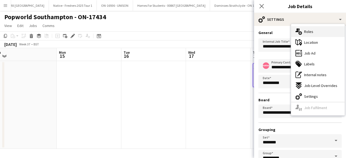
click at [313, 31] on div "multiple-users-add Roles" at bounding box center [317, 31] width 53 height 11
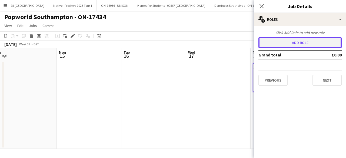
click at [290, 44] on button "Add role" at bounding box center [299, 42] width 83 height 11
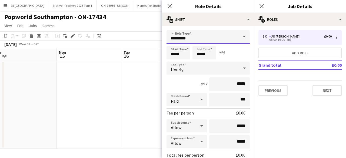
click at [225, 36] on input "*********" at bounding box center [207, 36] width 83 height 13
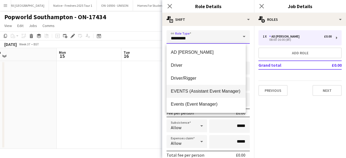
scroll to position [48, 0]
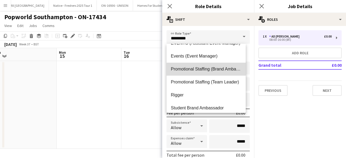
click at [211, 72] on mat-option "Promotional Staffing (Brand Ambassadors)" at bounding box center [205, 69] width 79 height 13
type input "**********"
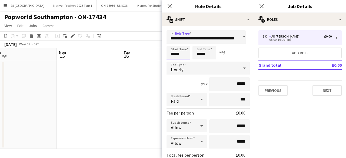
click at [186, 54] on input "*****" at bounding box center [178, 52] width 24 height 13
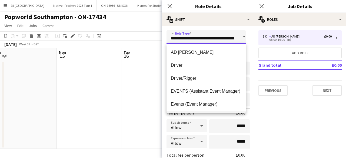
click at [172, 40] on input "**********" at bounding box center [205, 36] width 79 height 13
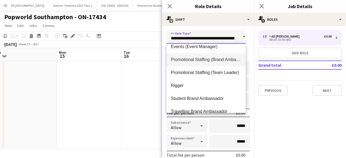
scroll to position [58, 0]
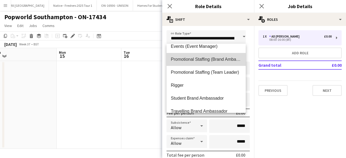
click at [210, 58] on span "Promotional Staffing (Brand Ambassadors)" at bounding box center [206, 59] width 70 height 5
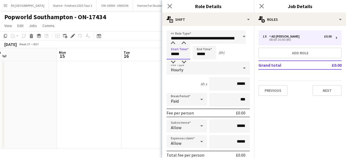
click at [180, 57] on input "*****" at bounding box center [178, 52] width 24 height 13
click at [172, 45] on div at bounding box center [172, 42] width 11 height 5
type input "*****"
click at [172, 45] on div at bounding box center [172, 42] width 11 height 5
click at [233, 56] on div "Start Time ***** End Time ***** (6h)" at bounding box center [207, 52] width 83 height 13
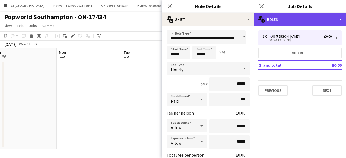
click at [295, 18] on div "multiple-users-add Roles" at bounding box center [300, 19] width 92 height 13
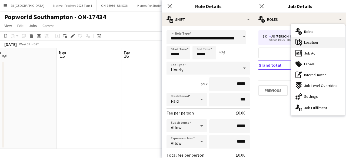
click at [318, 45] on div "maps-pin-1 Location" at bounding box center [317, 42] width 53 height 11
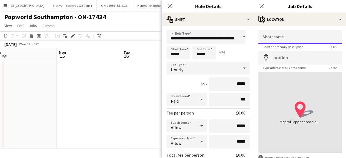
click at [287, 36] on input "Shortname" at bounding box center [299, 36] width 83 height 13
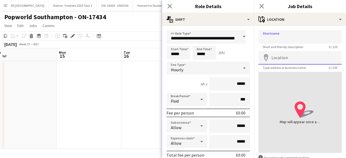
click at [278, 56] on input "Location" at bounding box center [299, 57] width 83 height 13
paste input "**********"
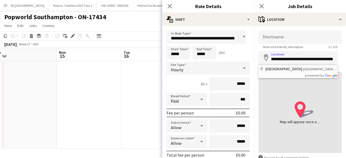
type input "**********"
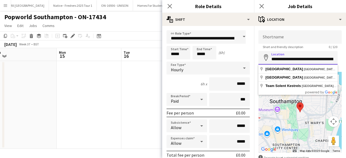
drag, startPoint x: 270, startPoint y: 58, endPoint x: 327, endPoint y: 59, distance: 57.2
click at [327, 59] on input "**********" at bounding box center [297, 57] width 79 height 13
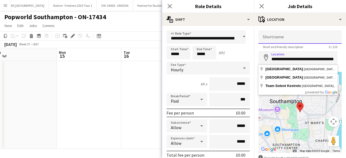
click at [298, 35] on input "Shortname" at bounding box center [299, 36] width 83 height 13
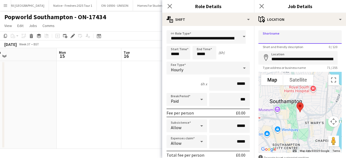
paste input "**********"
type input "**********"
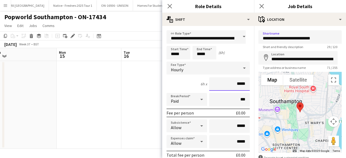
click at [243, 84] on input "*****" at bounding box center [229, 83] width 40 height 13
type input "**"
type input "******"
click at [201, 141] on icon at bounding box center [201, 141] width 6 height 11
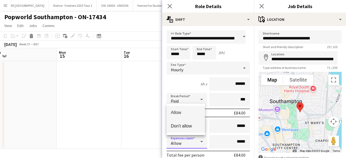
click at [180, 123] on mat-option "Don't allow" at bounding box center [185, 125] width 38 height 13
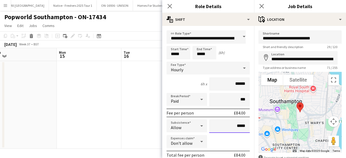
click at [232, 125] on input "*****" at bounding box center [229, 125] width 40 height 13
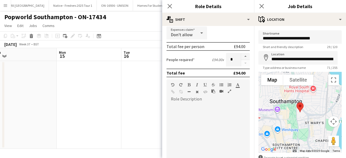
scroll to position [109, 0]
type input "******"
click at [211, 120] on div at bounding box center [207, 135] width 83 height 65
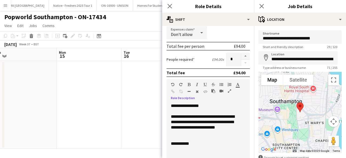
scroll to position [113, 0]
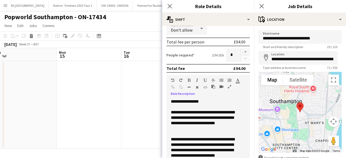
click at [192, 139] on div "**********" at bounding box center [206, 148] width 70 height 22
click at [201, 139] on div "**********" at bounding box center [206, 148] width 70 height 22
click at [225, 140] on div "**********" at bounding box center [206, 148] width 70 height 22
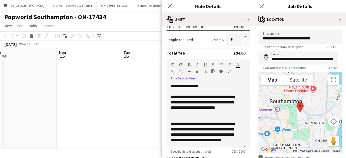
scroll to position [129, 0]
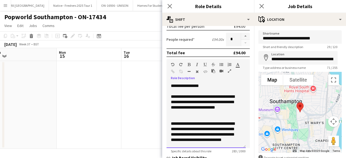
click at [178, 129] on div "**********" at bounding box center [206, 132] width 70 height 22
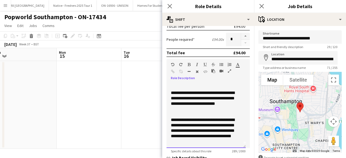
scroll to position [4, 0]
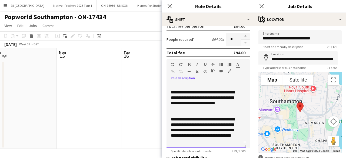
click at [214, 130] on div "**********" at bounding box center [204, 130] width 66 height 27
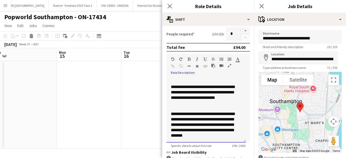
click at [230, 135] on div "**********" at bounding box center [204, 124] width 66 height 27
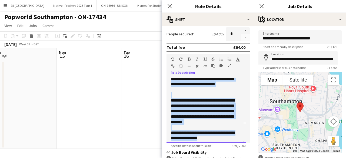
scroll to position [0, 0]
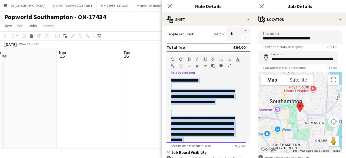
drag, startPoint x: 211, startPoint y: 139, endPoint x: 165, endPoint y: 73, distance: 80.7
click at [165, 73] on form "**********" at bounding box center [208, 64] width 92 height 336
click at [241, 29] on button "button" at bounding box center [245, 30] width 9 height 7
type input "*"
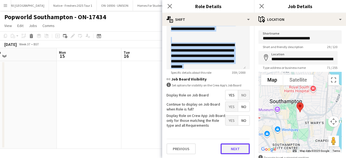
click at [228, 149] on button "Next" at bounding box center [234, 148] width 29 height 11
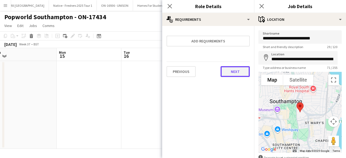
click at [225, 72] on button "Next" at bounding box center [234, 71] width 29 height 11
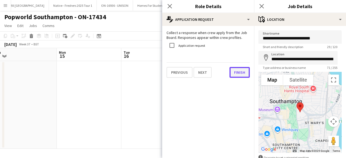
click at [234, 73] on button "Finish" at bounding box center [239, 72] width 20 height 11
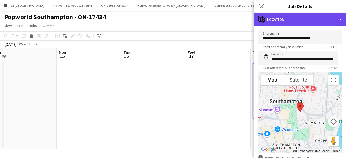
click at [300, 20] on div "maps-pin-1 Location" at bounding box center [300, 19] width 92 height 13
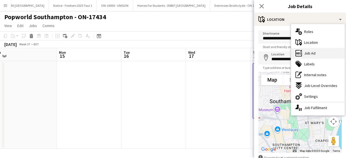
click at [317, 54] on div "ads-window Job Ad" at bounding box center [317, 53] width 53 height 11
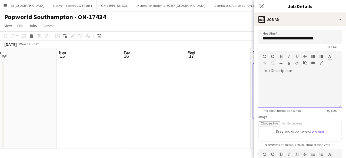
click at [288, 88] on div at bounding box center [299, 91] width 83 height 32
paste div
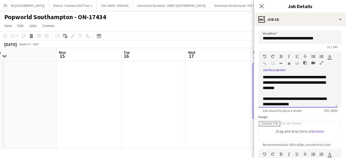
scroll to position [109, 0]
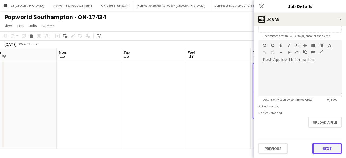
click at [321, 146] on button "Next" at bounding box center [326, 148] width 29 height 11
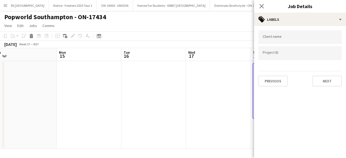
scroll to position [0, 0]
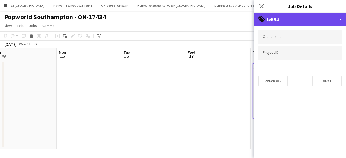
click at [309, 23] on div "tags-double Labels" at bounding box center [300, 19] width 92 height 13
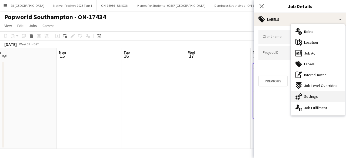
click at [313, 96] on span "Settings" at bounding box center [311, 96] width 14 height 5
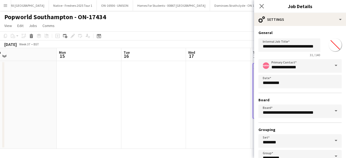
scroll to position [36, 0]
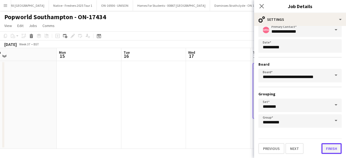
click at [326, 153] on button "Finish" at bounding box center [331, 148] width 20 height 11
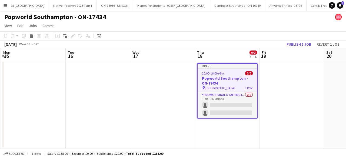
scroll to position [0, 201]
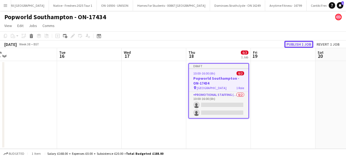
click at [300, 43] on button "Publish 1 job" at bounding box center [298, 44] width 29 height 7
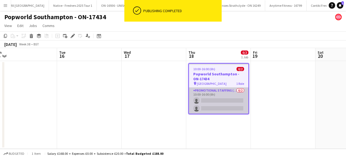
click at [226, 94] on app-card-role "Promotional Staffing (Brand Ambassadors) 0/2 10:00-16:00 (6h) single-neutral-ac…" at bounding box center [218, 100] width 59 height 26
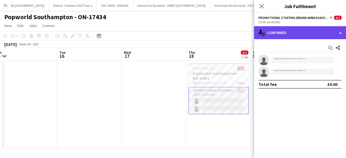
click at [307, 28] on div "single-neutral-actions-check-2 Confirmed" at bounding box center [300, 32] width 92 height 13
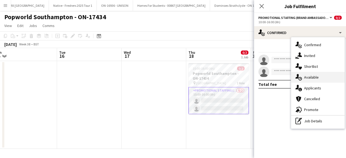
click at [314, 77] on span "Available" at bounding box center [311, 77] width 15 height 5
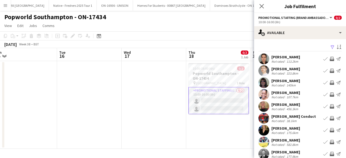
click at [330, 46] on app-icon "Filter" at bounding box center [332, 47] width 4 height 5
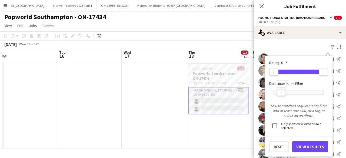
drag, startPoint x: 323, startPoint y: 92, endPoint x: 280, endPoint y: 93, distance: 42.4
click at [280, 93] on div at bounding box center [281, 92] width 9 height 7
click at [309, 147] on button "View Results" at bounding box center [310, 146] width 36 height 11
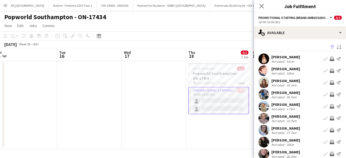
click at [262, 57] on app-user-avatar at bounding box center [263, 58] width 11 height 11
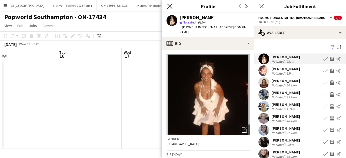
click at [169, 5] on icon "Close pop-in" at bounding box center [169, 6] width 5 height 5
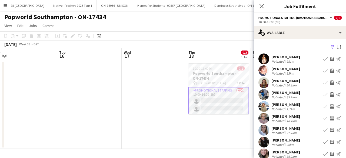
click at [261, 91] on app-user-avatar at bounding box center [263, 94] width 11 height 11
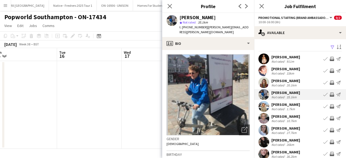
click at [266, 83] on app-user-avatar at bounding box center [263, 82] width 11 height 11
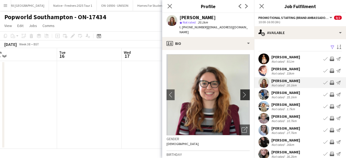
click at [241, 92] on app-icon "chevron-right" at bounding box center [245, 95] width 8 height 6
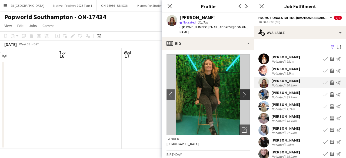
click at [241, 92] on app-icon "chevron-right" at bounding box center [245, 95] width 8 height 6
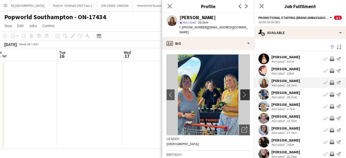
click at [241, 92] on app-icon "chevron-right" at bounding box center [245, 95] width 8 height 6
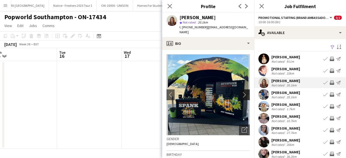
click at [241, 92] on app-icon "chevron-right" at bounding box center [245, 95] width 8 height 6
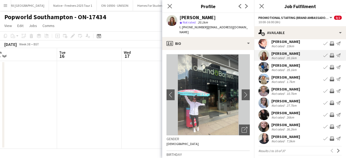
scroll to position [28, 0]
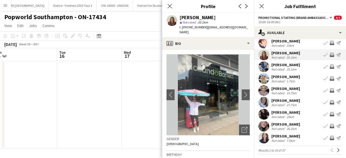
click at [265, 100] on app-user-avatar at bounding box center [263, 102] width 11 height 11
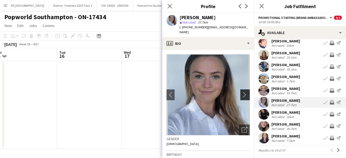
click at [241, 92] on app-icon "chevron-right" at bounding box center [245, 95] width 8 height 6
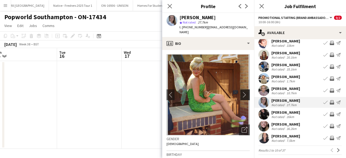
click at [241, 92] on app-icon "chevron-right" at bounding box center [245, 95] width 8 height 6
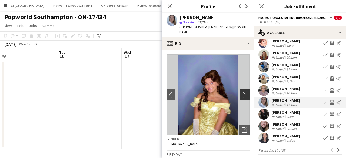
click at [241, 92] on app-icon "chevron-right" at bounding box center [245, 95] width 8 height 6
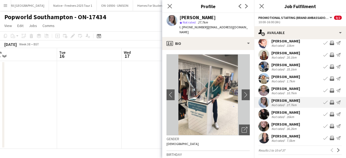
scroll to position [31, 0]
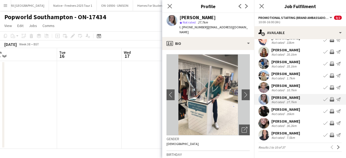
click at [263, 133] on app-user-avatar at bounding box center [263, 135] width 11 height 11
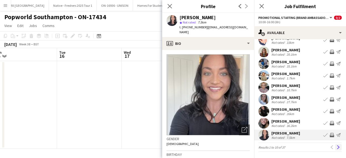
click at [336, 147] on app-icon "Next" at bounding box center [338, 147] width 4 height 4
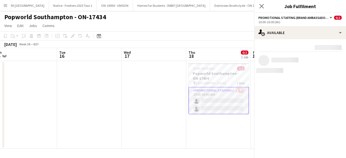
scroll to position [0, 0]
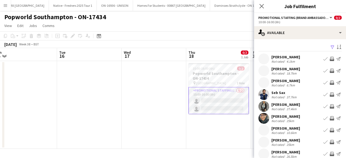
click at [260, 131] on app-user-avatar at bounding box center [263, 130] width 11 height 11
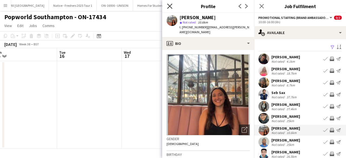
click at [170, 5] on icon "Close pop-in" at bounding box center [169, 6] width 5 height 5
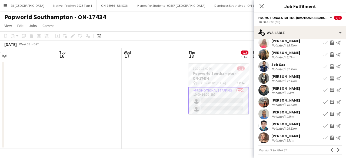
scroll to position [31, 0]
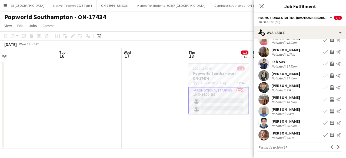
click at [264, 130] on app-user-avatar at bounding box center [263, 135] width 11 height 11
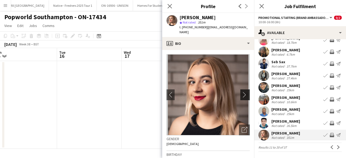
click at [241, 92] on app-icon "chevron-right" at bounding box center [245, 95] width 8 height 6
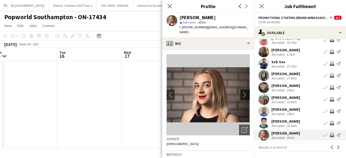
click at [241, 92] on app-icon "chevron-right" at bounding box center [245, 95] width 8 height 6
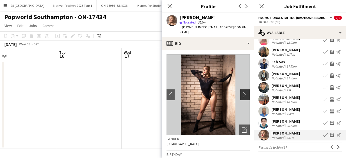
click at [241, 92] on app-icon "chevron-right" at bounding box center [245, 95] width 8 height 6
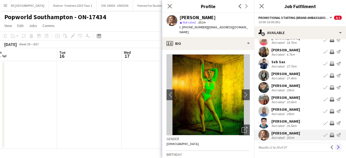
click at [336, 147] on app-icon "Next" at bounding box center [338, 147] width 4 height 4
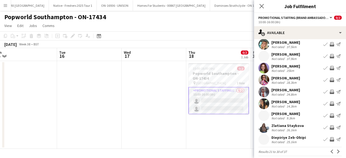
scroll to position [27, 0]
click at [268, 65] on app-user-avatar at bounding box center [263, 67] width 11 height 11
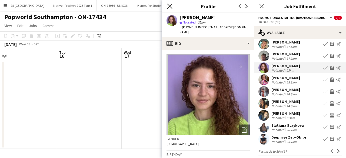
click at [168, 5] on icon at bounding box center [169, 6] width 5 height 5
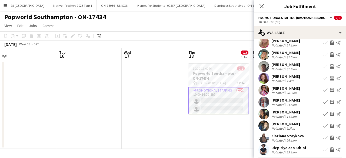
scroll to position [13, 0]
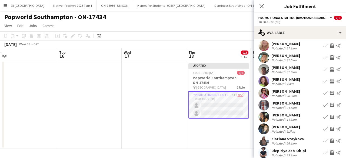
click at [263, 103] on app-user-avatar at bounding box center [263, 105] width 11 height 11
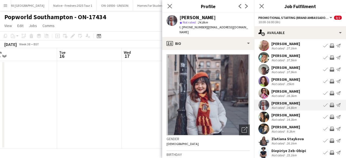
click at [259, 117] on app-user-avatar at bounding box center [263, 116] width 11 height 11
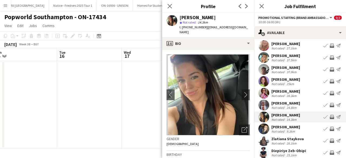
scroll to position [31, 0]
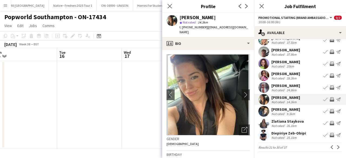
click at [263, 111] on app-user-avatar at bounding box center [263, 111] width 11 height 11
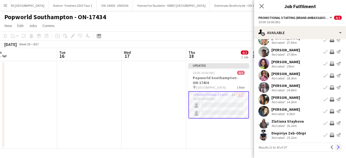
click at [336, 146] on app-icon "Next" at bounding box center [338, 147] width 4 height 4
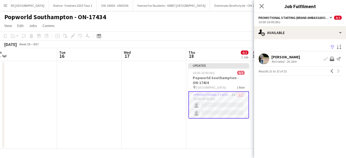
click at [263, 58] on app-user-avatar at bounding box center [263, 58] width 11 height 11
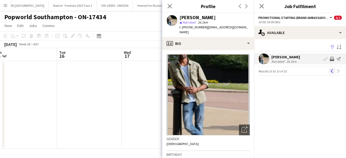
click at [332, 71] on app-icon "Previous" at bounding box center [332, 71] width 4 height 4
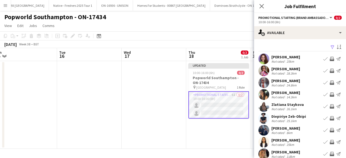
click at [335, 71] on button "Send notification" at bounding box center [338, 70] width 6 height 6
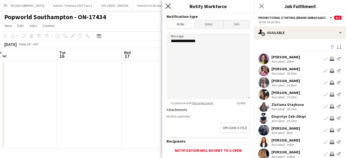
click at [168, 4] on icon "Close pop-in" at bounding box center [167, 6] width 5 height 5
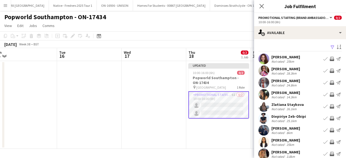
scroll to position [31, 0]
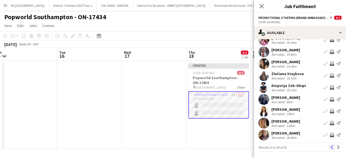
click at [329, 145] on button "Previous" at bounding box center [331, 147] width 6 height 6
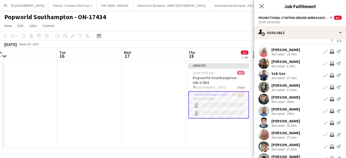
scroll to position [8, 0]
click at [266, 52] on app-user-avatar at bounding box center [263, 51] width 11 height 11
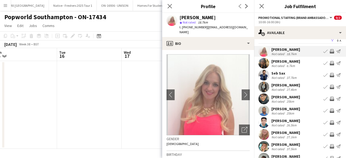
click at [262, 62] on app-user-avatar at bounding box center [263, 63] width 11 height 11
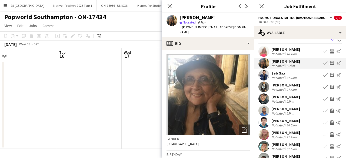
click at [263, 77] on app-user-avatar at bounding box center [263, 75] width 11 height 11
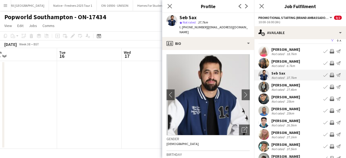
click at [265, 87] on app-user-avatar at bounding box center [263, 87] width 11 height 11
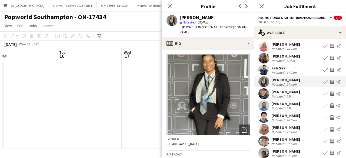
scroll to position [14, 0]
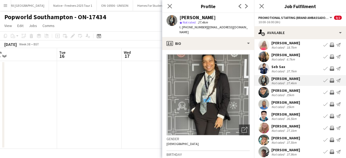
click at [265, 89] on app-user-avatar at bounding box center [263, 92] width 11 height 11
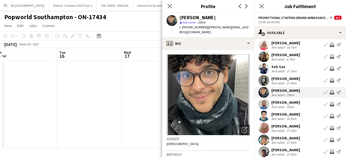
scroll to position [21, 0]
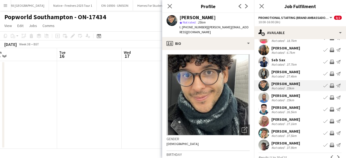
click at [261, 71] on app-user-avatar at bounding box center [263, 73] width 11 height 11
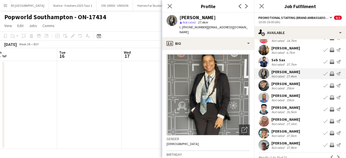
scroll to position [31, 0]
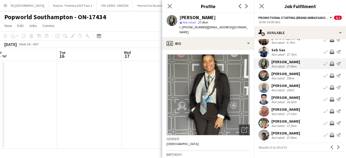
click at [264, 84] on app-user-avatar at bounding box center [263, 87] width 11 height 11
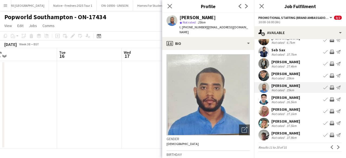
click at [265, 121] on app-user-avatar at bounding box center [263, 123] width 11 height 11
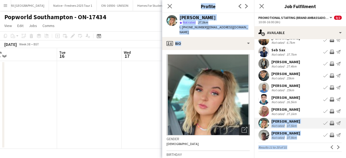
drag, startPoint x: 265, startPoint y: 121, endPoint x: 217, endPoint y: 48, distance: 87.8
click at [217, 48] on body "Menu Boards Boards Boards All jobs Status Workforce Workforce My Workforce Recr…" at bounding box center [173, 79] width 346 height 158
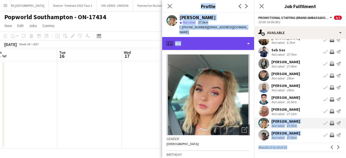
click at [214, 38] on div "profile Bio" at bounding box center [208, 43] width 92 height 13
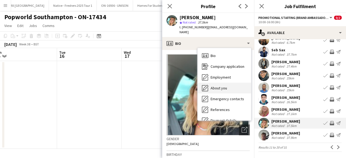
click at [222, 86] on span "About you" at bounding box center [218, 88] width 16 height 5
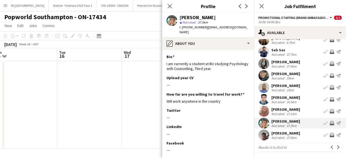
click at [263, 134] on app-user-avatar at bounding box center [263, 135] width 11 height 11
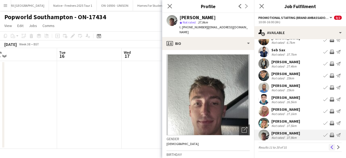
click at [330, 147] on app-icon "Previous" at bounding box center [332, 147] width 4 height 4
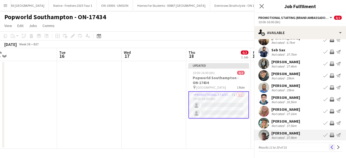
scroll to position [0, 0]
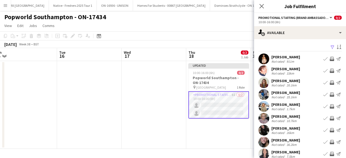
click at [262, 107] on app-user-avatar at bounding box center [263, 106] width 11 height 11
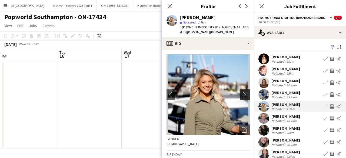
click at [241, 92] on app-icon "chevron-right" at bounding box center [245, 95] width 8 height 6
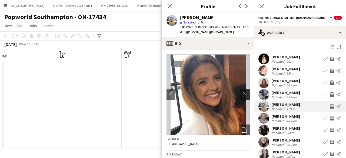
click at [241, 92] on app-icon "chevron-right" at bounding box center [245, 95] width 8 height 6
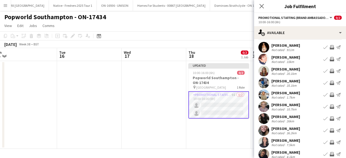
scroll to position [12, 0]
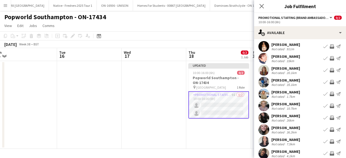
click at [261, 104] on app-user-avatar at bounding box center [263, 105] width 11 height 11
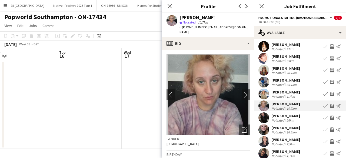
click at [263, 120] on app-user-avatar at bounding box center [263, 117] width 11 height 11
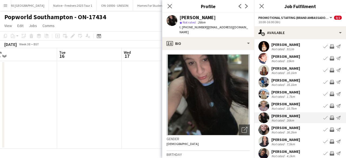
scroll to position [26, 0]
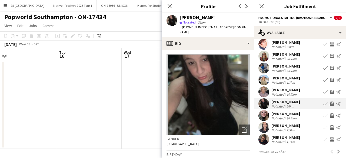
click at [263, 116] on app-user-avatar at bounding box center [263, 115] width 11 height 11
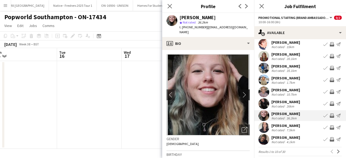
click at [241, 92] on app-icon "chevron-right" at bounding box center [245, 95] width 8 height 6
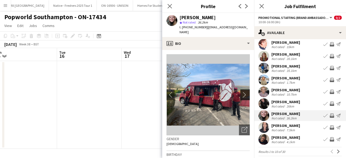
click at [241, 92] on app-icon "chevron-right" at bounding box center [245, 95] width 8 height 6
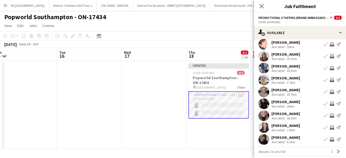
scroll to position [31, 0]
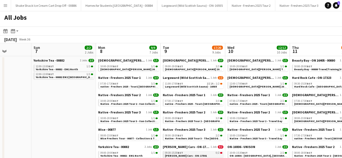
click at [188, 154] on span "[PERSON_NAME] Cars - ON-17501" at bounding box center [186, 156] width 42 height 4
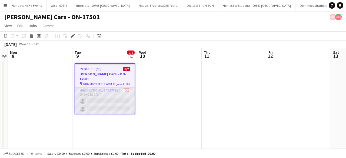
click at [109, 87] on app-card-role "Promotional Staffing (Brand Ambassadors) 0/2 09:30-15:30 (6h) single-neutral-ac…" at bounding box center [104, 100] width 59 height 26
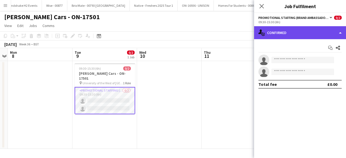
click at [309, 33] on div "single-neutral-actions-check-2 Confirmed" at bounding box center [300, 32] width 92 height 13
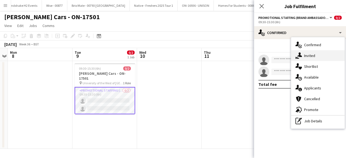
click at [314, 54] on span "Invited" at bounding box center [309, 55] width 11 height 5
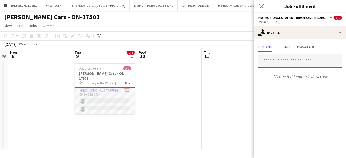
click at [298, 59] on input "text" at bounding box center [299, 60] width 83 height 13
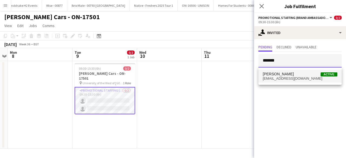
type input "*******"
click at [296, 76] on span "Shannon McGinty Active" at bounding box center [299, 74] width 75 height 5
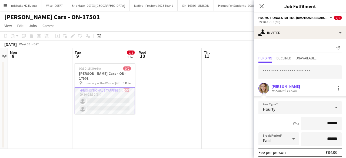
scroll to position [63, 0]
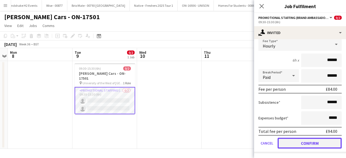
click at [309, 141] on button "Confirm" at bounding box center [309, 143] width 64 height 11
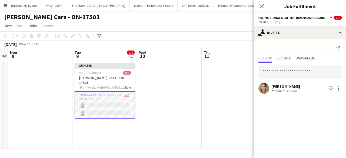
scroll to position [0, 0]
click at [278, 74] on input "text" at bounding box center [299, 71] width 83 height 13
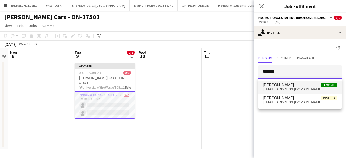
type input "*******"
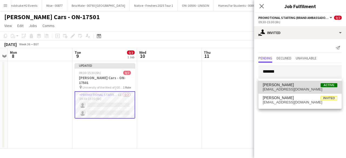
click at [282, 87] on span "Laura Gunning" at bounding box center [277, 85] width 31 height 5
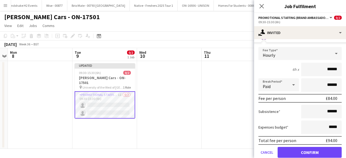
scroll to position [75, 0]
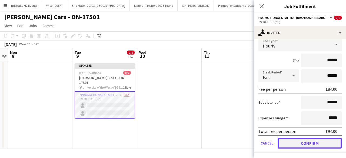
click at [297, 141] on button "Confirm" at bounding box center [309, 143] width 64 height 11
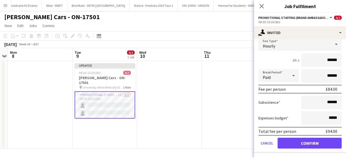
scroll to position [0, 0]
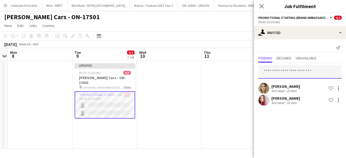
click at [285, 66] on input "text" at bounding box center [299, 71] width 83 height 13
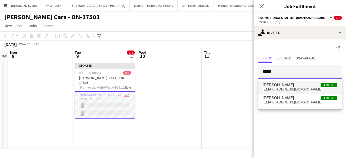
type input "*****"
click at [287, 87] on span "Molly Gracey Active" at bounding box center [299, 85] width 75 height 5
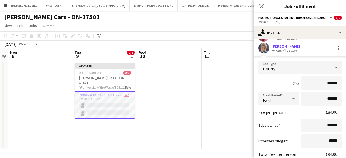
scroll to position [74, 0]
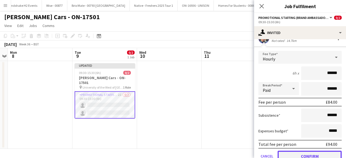
click at [298, 154] on button "Confirm" at bounding box center [309, 156] width 64 height 11
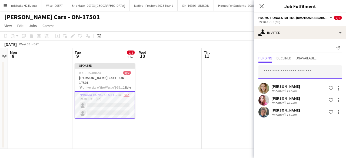
click at [275, 69] on input "text" at bounding box center [299, 71] width 83 height 13
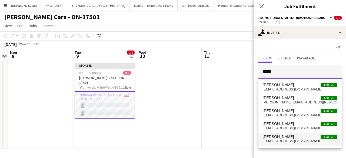
type input "*****"
click at [289, 137] on span "Zoe Richardson" at bounding box center [277, 136] width 31 height 5
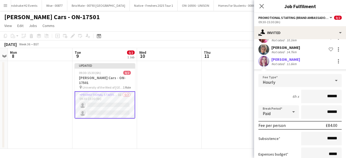
scroll to position [99, 0]
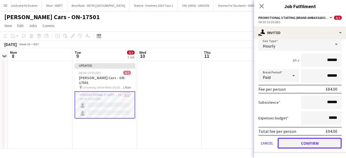
click at [296, 144] on button "Confirm" at bounding box center [309, 143] width 64 height 11
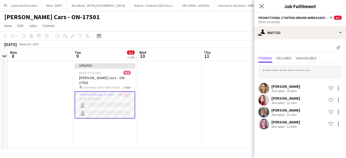
scroll to position [0, 0]
click at [274, 72] on input "text" at bounding box center [299, 71] width 83 height 13
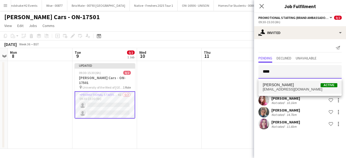
type input "****"
click at [280, 88] on span "haeselhush@hotmail.co.uk" at bounding box center [299, 89] width 75 height 4
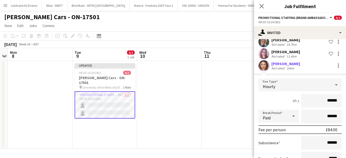
scroll to position [111, 0]
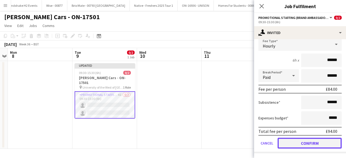
click at [298, 143] on button "Confirm" at bounding box center [309, 143] width 64 height 11
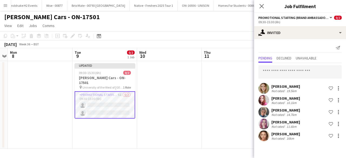
scroll to position [0, 0]
click at [266, 71] on input "text" at bounding box center [299, 71] width 83 height 13
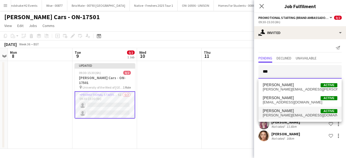
type input "***"
click at [286, 112] on span "Louise McAuley" at bounding box center [277, 111] width 31 height 5
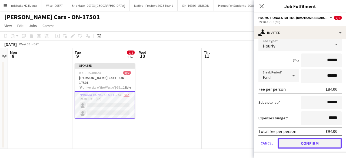
click at [300, 143] on button "Confirm" at bounding box center [309, 143] width 64 height 11
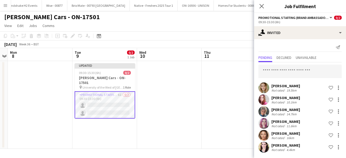
scroll to position [0, 0]
click at [275, 75] on input "text" at bounding box center [299, 71] width 83 height 13
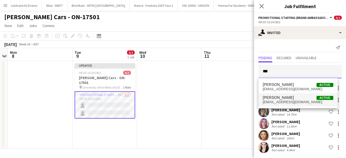
type input "***"
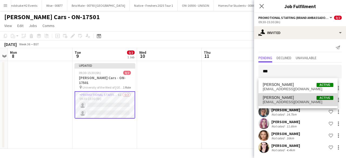
click at [286, 101] on span "eimearmcgrath2001@gmail.com" at bounding box center [297, 102] width 70 height 4
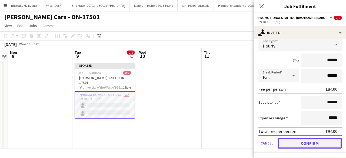
click at [295, 144] on button "Confirm" at bounding box center [309, 143] width 64 height 11
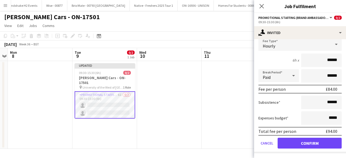
scroll to position [12, 0]
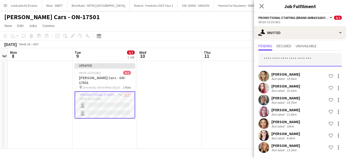
click at [276, 63] on input "text" at bounding box center [299, 59] width 83 height 13
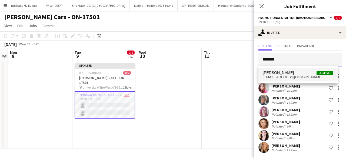
type input "*******"
click at [279, 73] on span "[PERSON_NAME]" at bounding box center [277, 72] width 31 height 5
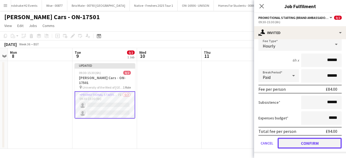
click at [298, 143] on button "Confirm" at bounding box center [309, 143] width 64 height 11
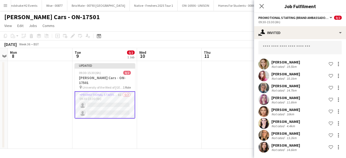
scroll to position [24, 0]
click at [280, 46] on input "text" at bounding box center [299, 47] width 83 height 13
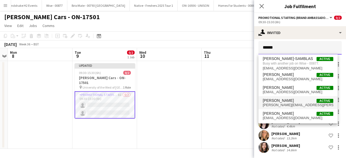
type input "******"
click at [291, 103] on span "olivia.forbes@hotmail.co.uk" at bounding box center [297, 105] width 70 height 4
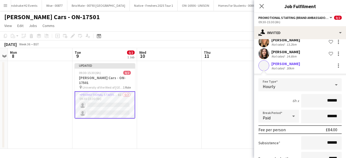
scroll to position [158, 0]
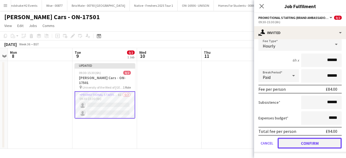
click at [300, 143] on button "Confirm" at bounding box center [309, 143] width 64 height 11
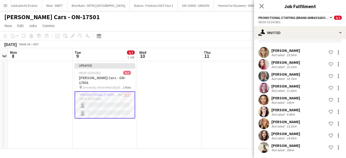
scroll to position [0, 0]
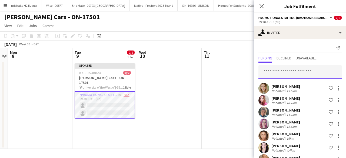
click at [299, 68] on input "text" at bounding box center [299, 71] width 83 height 13
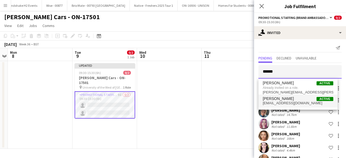
type input "******"
click at [294, 100] on span "Naomi Forbes Active" at bounding box center [297, 98] width 70 height 5
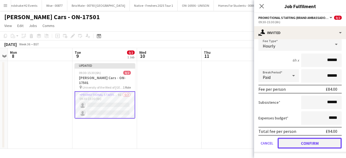
click at [299, 141] on button "Confirm" at bounding box center [309, 143] width 64 height 11
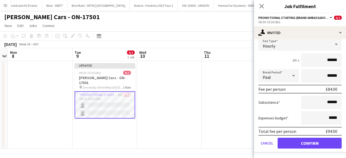
scroll to position [48, 0]
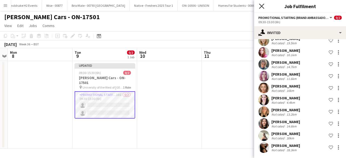
click at [260, 8] on icon "Close pop-in" at bounding box center [261, 6] width 5 height 5
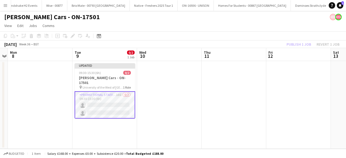
click at [190, 90] on app-date-cell at bounding box center [169, 105] width 65 height 88
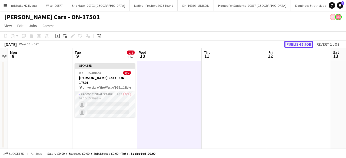
click at [298, 42] on button "Publish 1 job" at bounding box center [298, 44] width 29 height 7
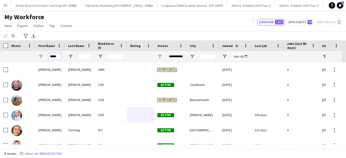
click at [59, 56] on input "*****" at bounding box center [54, 56] width 13 height 6
type input "*"
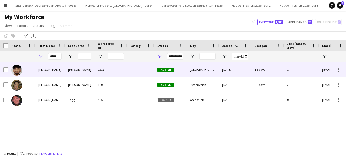
click at [60, 69] on div "[PERSON_NAME]" at bounding box center [50, 69] width 30 height 15
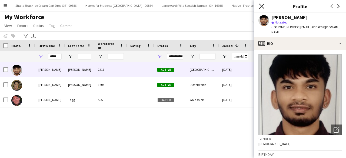
click at [261, 5] on icon "Close pop-in" at bounding box center [261, 6] width 5 height 5
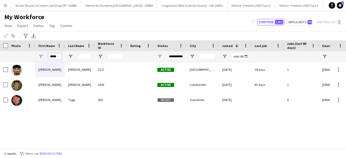
click at [59, 55] on input "*****" at bounding box center [54, 56] width 13 height 6
type input "*"
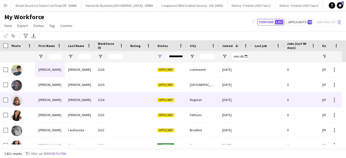
click at [127, 99] on div "2224" at bounding box center [110, 99] width 32 height 15
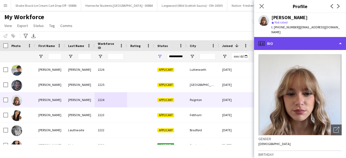
click at [309, 39] on div "profile Bio" at bounding box center [300, 43] width 92 height 13
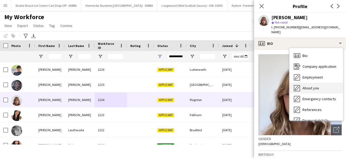
click at [307, 86] on span "About you" at bounding box center [310, 88] width 16 height 5
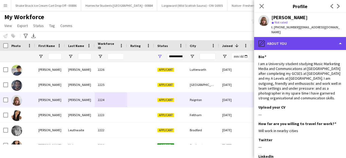
click at [301, 40] on div "pencil4 About you" at bounding box center [300, 43] width 92 height 13
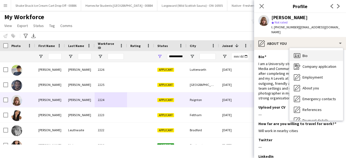
click at [315, 52] on div "Bio Bio" at bounding box center [315, 55] width 53 height 11
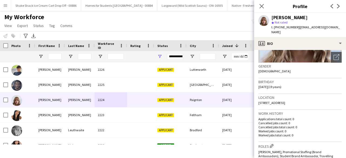
scroll to position [73, 0]
drag, startPoint x: 258, startPoint y: 97, endPoint x: 320, endPoint y: 97, distance: 61.8
click at [320, 97] on div "Location 15 Saint Paul's Road, Paignton, TQ3 2DE" at bounding box center [299, 102] width 83 height 16
copy span "15 Saint Paul's Road, Paignton, TQ3 2DE"
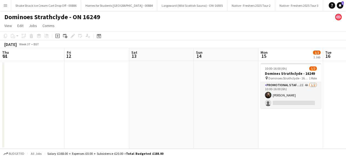
scroll to position [0, 186]
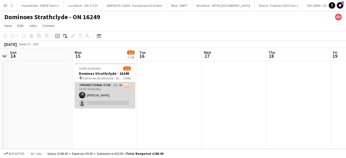
click at [106, 96] on app-card-role "Promotional Staffing (Brand Ambassadors) 2I 4A [DATE] 10:00-16:00 (6h) [PERSON_…" at bounding box center [105, 95] width 60 height 26
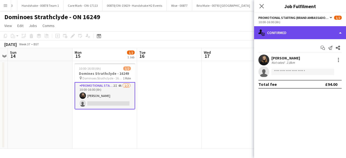
click at [293, 34] on div "single-neutral-actions-check-2 Confirmed" at bounding box center [300, 32] width 92 height 13
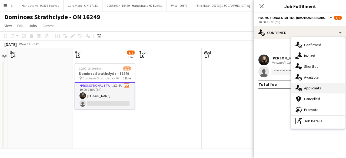
click at [308, 90] on span "Applicants" at bounding box center [312, 88] width 17 height 5
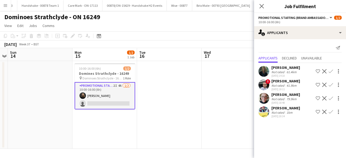
click at [266, 112] on app-user-avatar at bounding box center [263, 111] width 11 height 11
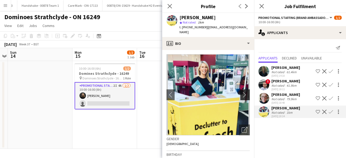
click at [241, 92] on app-icon "chevron-right" at bounding box center [245, 95] width 8 height 6
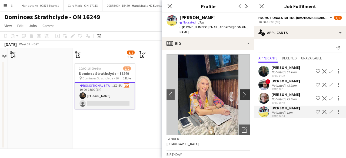
click at [241, 92] on app-icon "chevron-right" at bounding box center [245, 95] width 8 height 6
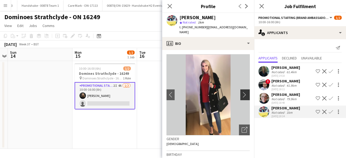
click at [241, 92] on app-icon "chevron-right" at bounding box center [245, 95] width 8 height 6
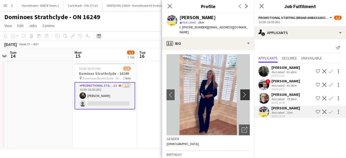
click at [241, 92] on app-icon "chevron-right" at bounding box center [245, 95] width 8 height 6
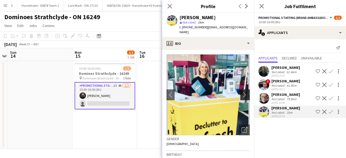
click at [241, 92] on app-icon "chevron-right" at bounding box center [245, 95] width 8 height 6
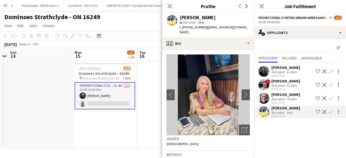
click at [82, 96] on app-user-avatar at bounding box center [82, 95] width 6 height 6
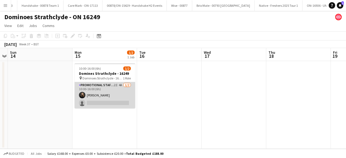
click at [82, 96] on app-user-avatar at bounding box center [82, 95] width 6 height 6
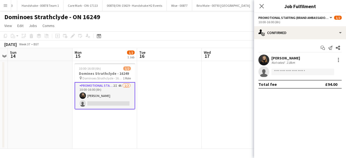
click at [261, 59] on app-user-avatar at bounding box center [263, 60] width 11 height 11
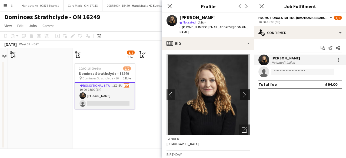
click at [240, 90] on button "chevron-right" at bounding box center [245, 94] width 11 height 11
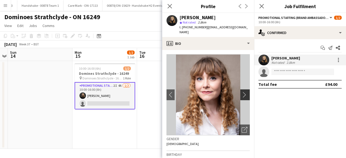
click at [241, 92] on app-icon "chevron-right" at bounding box center [245, 95] width 8 height 6
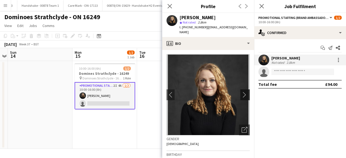
click at [241, 92] on app-icon "chevron-right" at bounding box center [245, 95] width 8 height 6
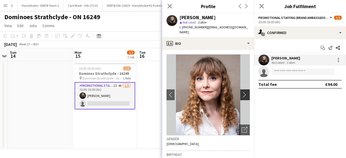
click at [241, 92] on app-icon "chevron-right" at bounding box center [245, 95] width 8 height 6
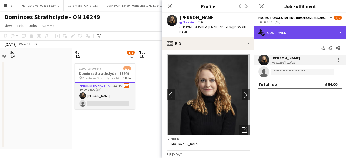
click at [288, 38] on div "single-neutral-actions-check-2 Confirmed" at bounding box center [300, 32] width 92 height 13
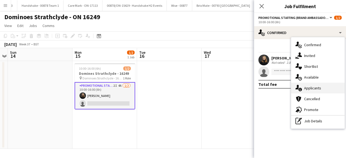
click at [312, 87] on span "Applicants" at bounding box center [312, 88] width 17 height 5
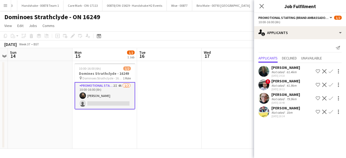
click at [330, 111] on app-icon "Confirm" at bounding box center [330, 112] width 4 height 4
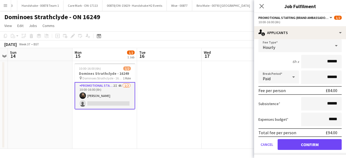
scroll to position [86, 0]
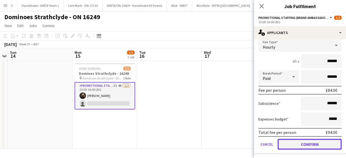
click at [300, 144] on button "Confirm" at bounding box center [309, 144] width 64 height 11
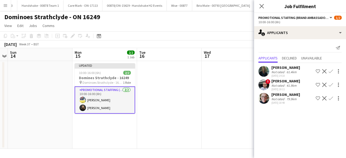
scroll to position [0, 0]
click at [208, 80] on app-date-cell at bounding box center [233, 105] width 65 height 88
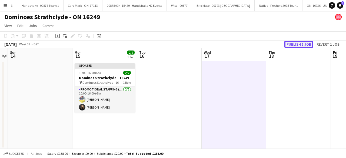
click at [300, 45] on button "Publish 1 job" at bounding box center [298, 44] width 29 height 7
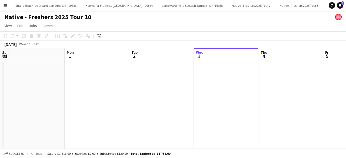
scroll to position [0, 129]
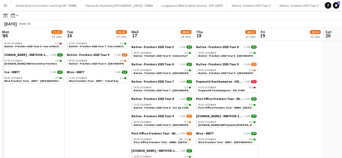
scroll to position [290, 0]
click at [225, 70] on div "08:00-18:00 BST 2/3" at bounding box center [226, 70] width 57 height 3
click at [233, 90] on span "Popworld Southampton - ON-17434" at bounding box center [221, 90] width 46 height 4
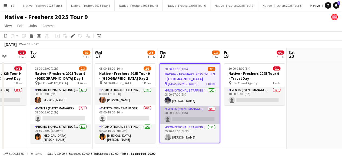
scroll to position [0, 166]
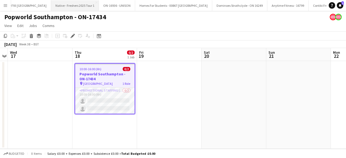
scroll to position [0, 1452]
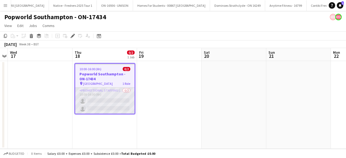
click at [119, 105] on app-card-role "Promotional Staffing (Brand Ambassadors) 0/2 10:00-16:00 (6h) single-neutral-ac…" at bounding box center [104, 100] width 59 height 26
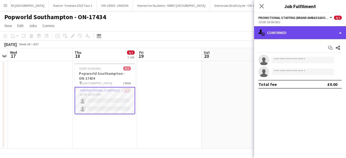
click at [306, 35] on div "single-neutral-actions-check-2 Confirmed" at bounding box center [300, 32] width 92 height 13
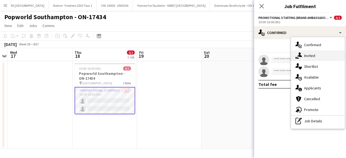
click at [328, 57] on div "single-neutral-actions-share-1 Invited" at bounding box center [317, 55] width 53 height 11
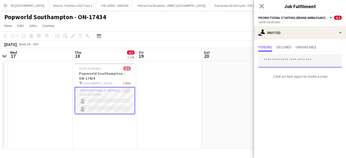
click at [290, 60] on input "text" at bounding box center [299, 60] width 83 height 13
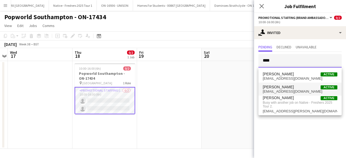
type input "****"
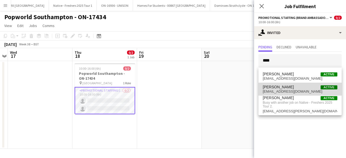
click at [286, 87] on span "[PERSON_NAME]" at bounding box center [277, 87] width 31 height 5
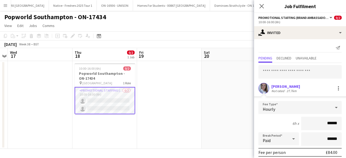
scroll to position [63, 0]
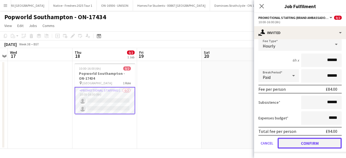
click at [295, 143] on button "Confirm" at bounding box center [309, 143] width 64 height 11
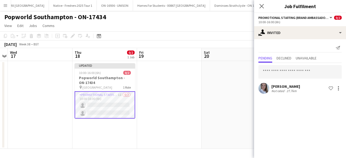
scroll to position [0, 0]
click at [279, 73] on input "text" at bounding box center [299, 71] width 83 height 13
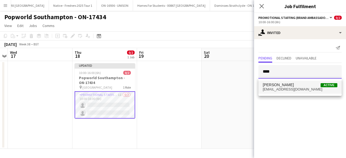
type input "****"
click at [280, 84] on span "[PERSON_NAME]" at bounding box center [277, 85] width 31 height 5
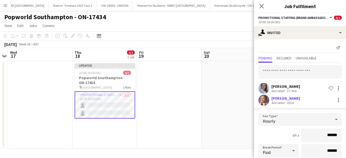
scroll to position [75, 0]
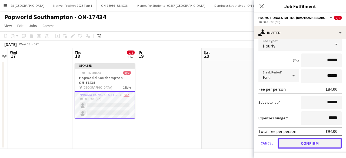
click at [299, 146] on button "Confirm" at bounding box center [309, 143] width 64 height 11
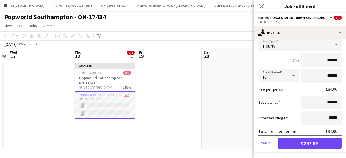
scroll to position [0, 0]
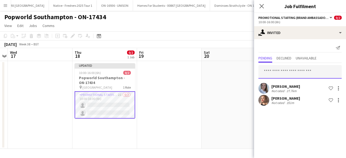
click at [279, 74] on input "text" at bounding box center [299, 71] width 83 height 13
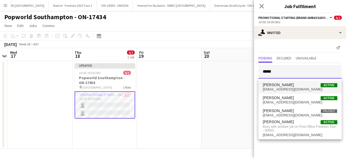
type input "*****"
click at [284, 87] on span "[PERSON_NAME]" at bounding box center [277, 85] width 31 height 5
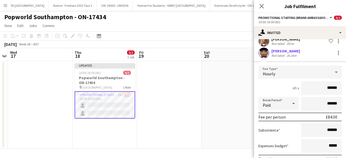
scroll to position [87, 0]
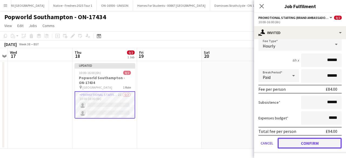
click at [306, 144] on button "Confirm" at bounding box center [309, 143] width 64 height 11
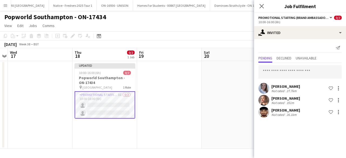
scroll to position [0, 0]
click at [279, 75] on input "text" at bounding box center [299, 71] width 83 height 13
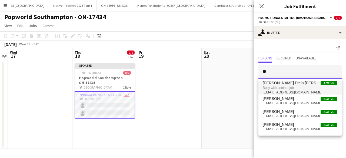
type input "*"
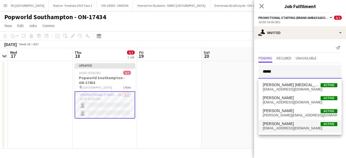
type input "*****"
click at [289, 125] on span "[PERSON_NAME]" at bounding box center [277, 123] width 31 height 5
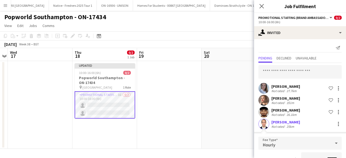
scroll to position [5, 0]
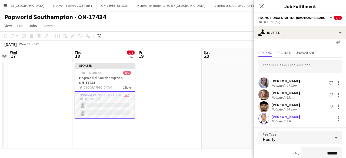
click at [262, 116] on app-user-avatar at bounding box center [263, 118] width 11 height 11
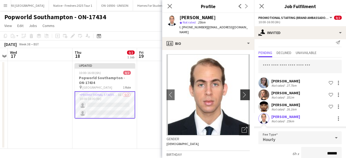
click at [241, 92] on app-icon "chevron-right" at bounding box center [245, 95] width 8 height 6
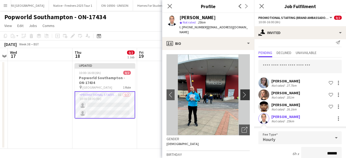
click at [241, 92] on app-icon "chevron-right" at bounding box center [245, 95] width 8 height 6
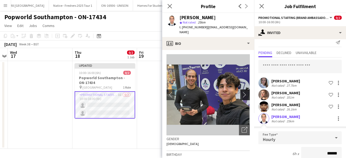
click at [241, 92] on app-icon "chevron-right" at bounding box center [245, 95] width 8 height 6
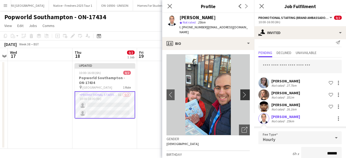
click at [241, 92] on app-icon "chevron-right" at bounding box center [245, 95] width 8 height 6
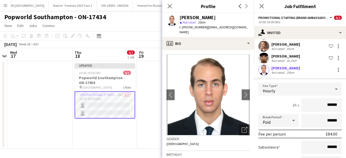
scroll to position [99, 0]
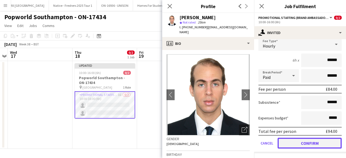
click at [298, 145] on button "Confirm" at bounding box center [309, 143] width 64 height 11
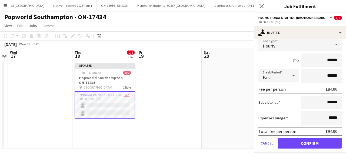
scroll to position [0, 0]
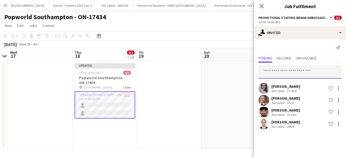
click at [281, 72] on input "text" at bounding box center [299, 71] width 83 height 13
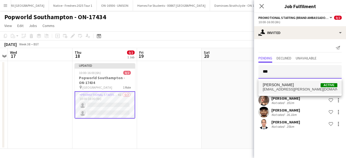
type input "***"
click at [276, 85] on span "[PERSON_NAME]" at bounding box center [277, 85] width 31 height 5
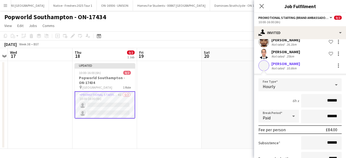
scroll to position [111, 0]
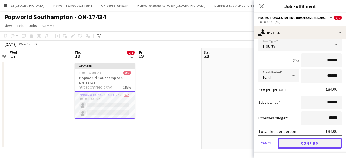
click at [293, 144] on button "Confirm" at bounding box center [309, 143] width 64 height 11
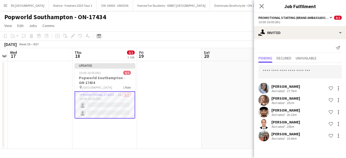
scroll to position [0, 0]
click at [276, 74] on input "text" at bounding box center [299, 71] width 83 height 13
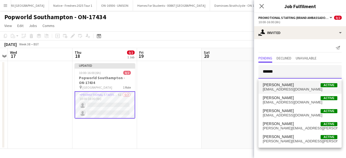
type input "******"
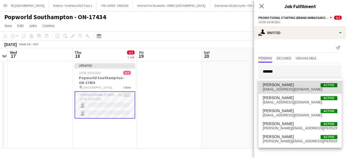
click at [282, 84] on span "[PERSON_NAME]" at bounding box center [277, 85] width 31 height 5
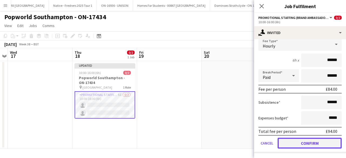
click at [298, 144] on button "Confirm" at bounding box center [309, 143] width 64 height 11
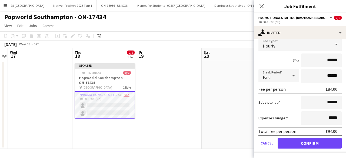
scroll to position [0, 0]
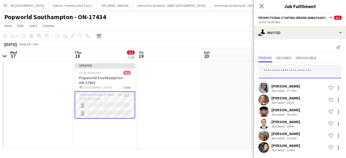
click at [278, 69] on input "text" at bounding box center [299, 71] width 83 height 13
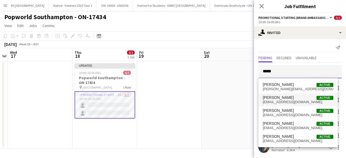
type input "*****"
click at [281, 97] on span "[PERSON_NAME]" at bounding box center [277, 97] width 31 height 5
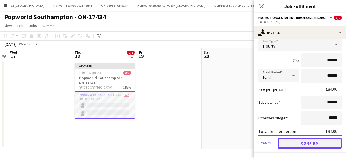
click at [299, 145] on button "Confirm" at bounding box center [309, 143] width 64 height 11
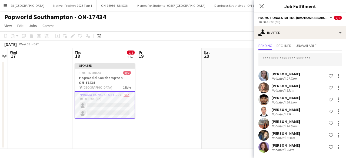
scroll to position [12, 0]
click at [273, 58] on input "text" at bounding box center [299, 59] width 83 height 13
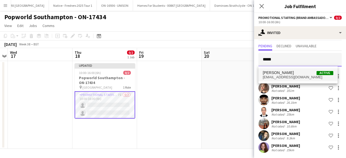
type input "*****"
click at [282, 76] on span "[EMAIL_ADDRESS][DOMAIN_NAME]" at bounding box center [297, 77] width 70 height 4
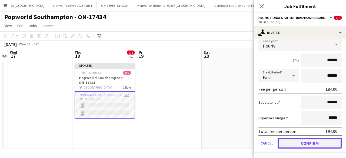
click at [304, 142] on button "Confirm" at bounding box center [309, 143] width 64 height 11
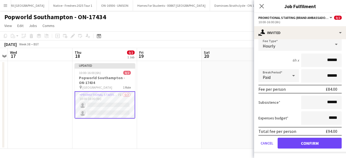
scroll to position [24, 0]
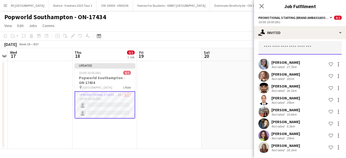
click at [280, 49] on input "text" at bounding box center [299, 47] width 83 height 13
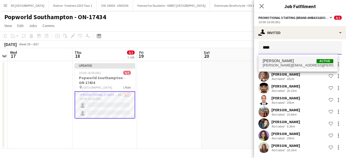
type input "****"
click at [283, 62] on span "[PERSON_NAME]" at bounding box center [277, 61] width 31 height 5
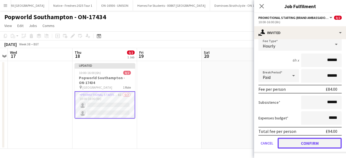
click at [293, 140] on button "Confirm" at bounding box center [309, 143] width 64 height 11
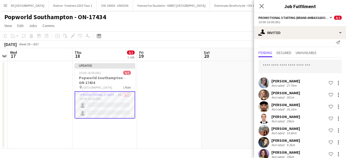
scroll to position [5, 0]
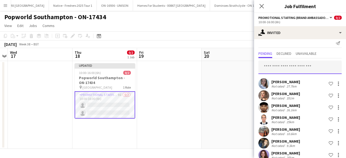
click at [284, 64] on input "text" at bounding box center [299, 66] width 83 height 13
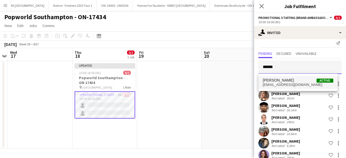
type input "******"
click at [281, 80] on span "[PERSON_NAME]" at bounding box center [277, 80] width 31 height 5
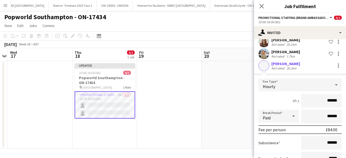
scroll to position [170, 0]
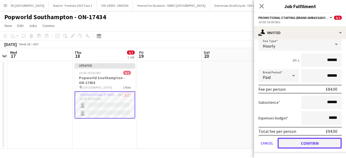
click at [293, 145] on button "Confirm" at bounding box center [309, 143] width 64 height 11
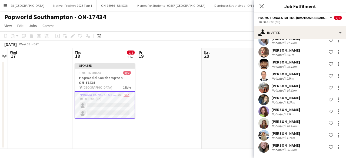
scroll to position [48, 0]
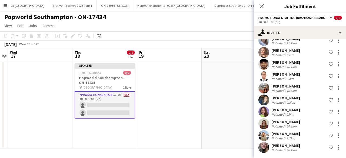
click at [232, 82] on app-date-cell at bounding box center [233, 105] width 65 height 88
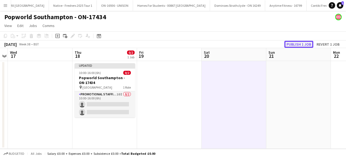
click at [297, 41] on button "Publish 1 job" at bounding box center [298, 44] width 29 height 7
